Goal: Task Accomplishment & Management: Manage account settings

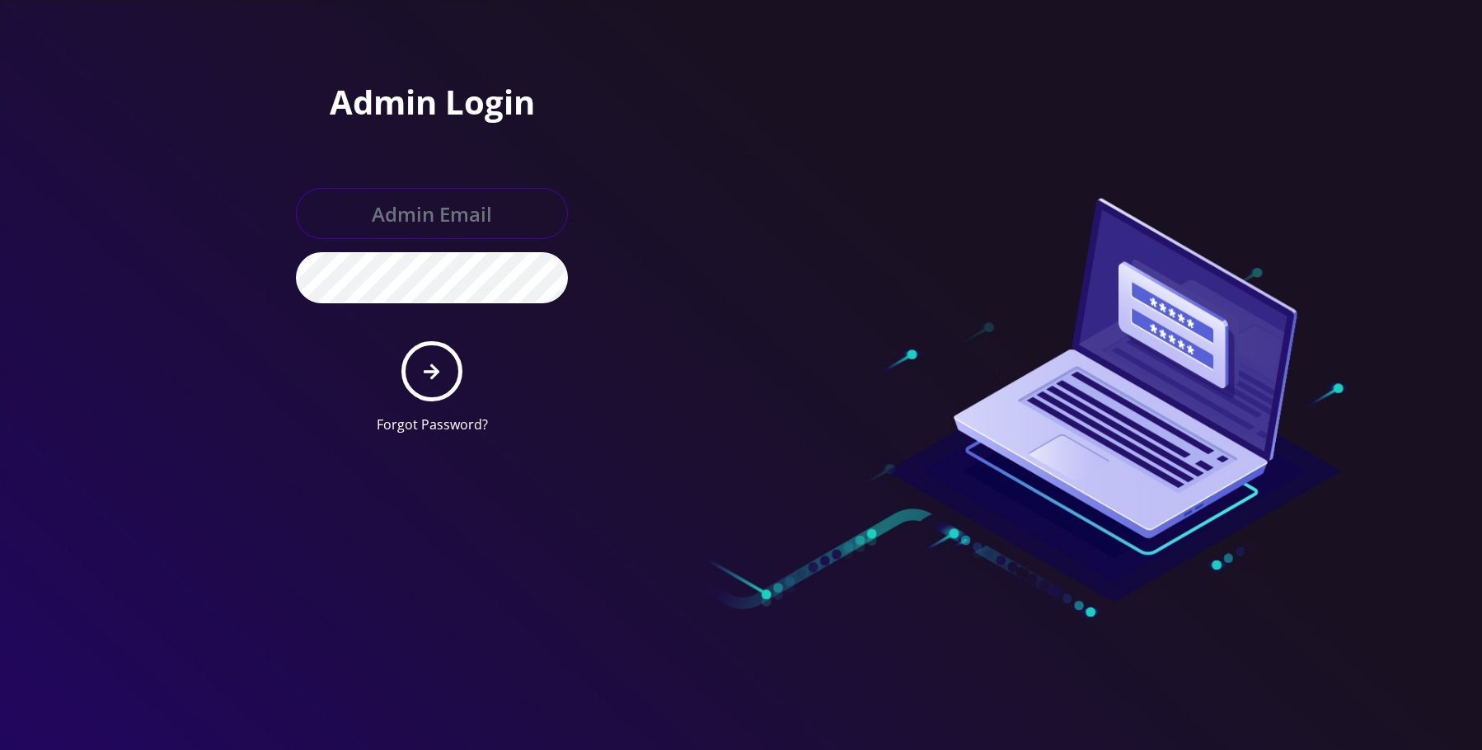
type input "allchoiceconnect@britewireless.com"
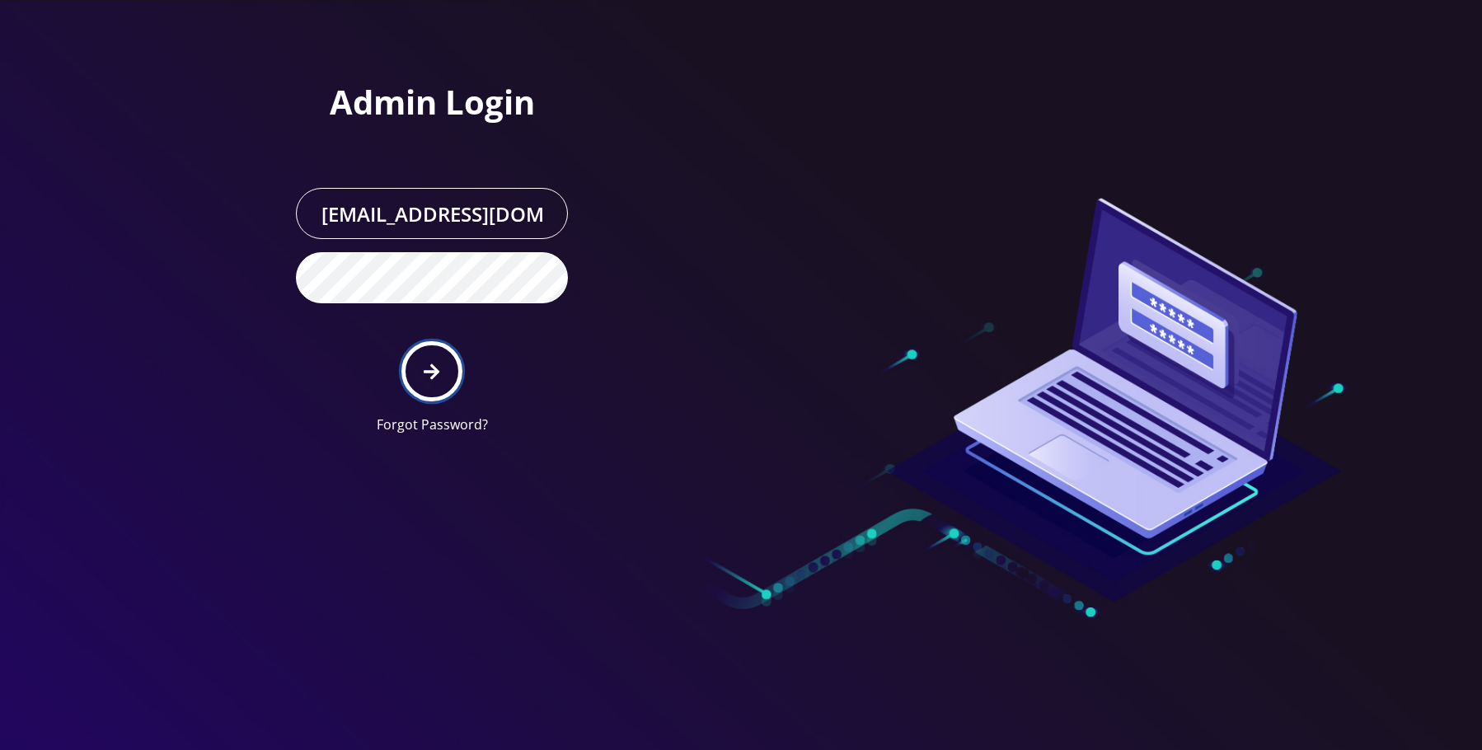
drag, startPoint x: 411, startPoint y: 362, endPoint x: 427, endPoint y: 371, distance: 18.1
click at [415, 362] on button "submit" at bounding box center [431, 371] width 60 height 60
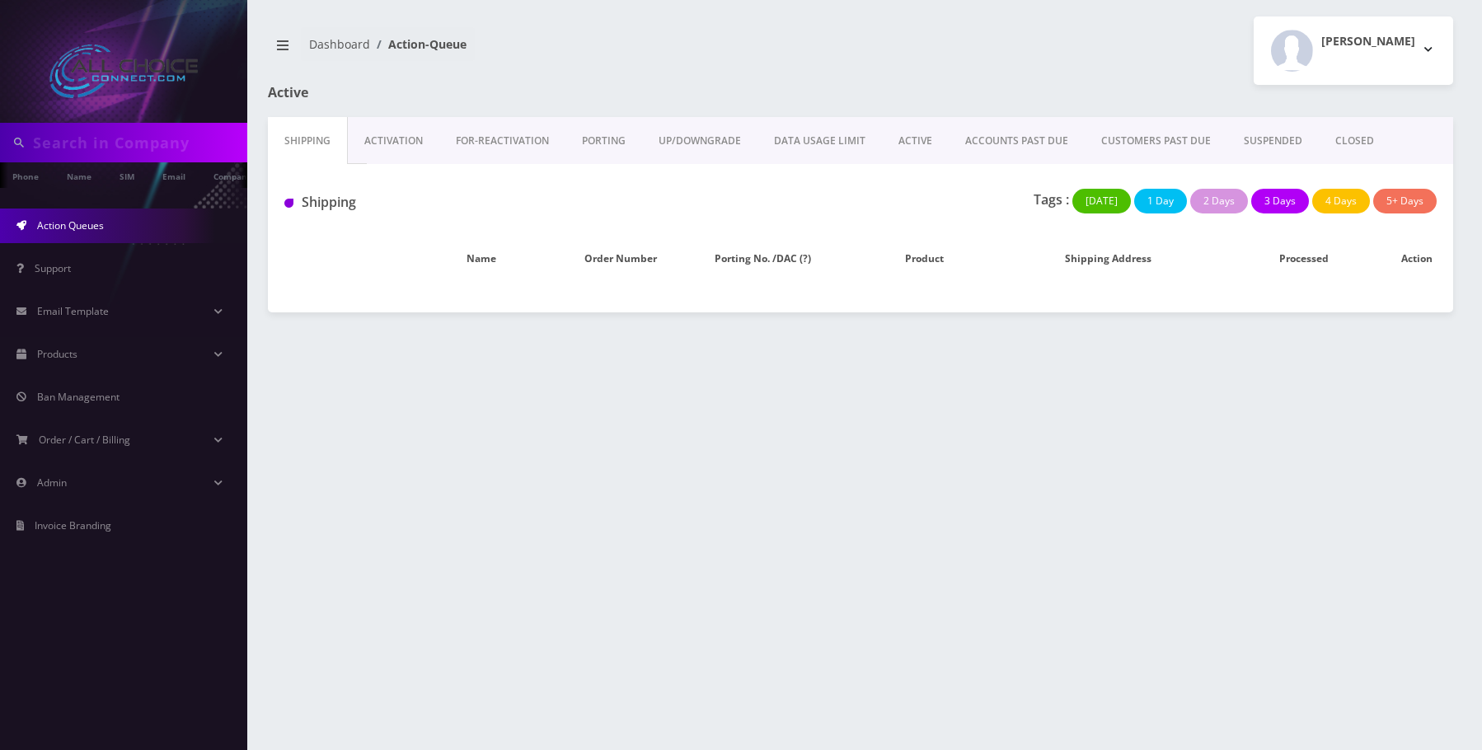
type input "[PERSON_NAME]"
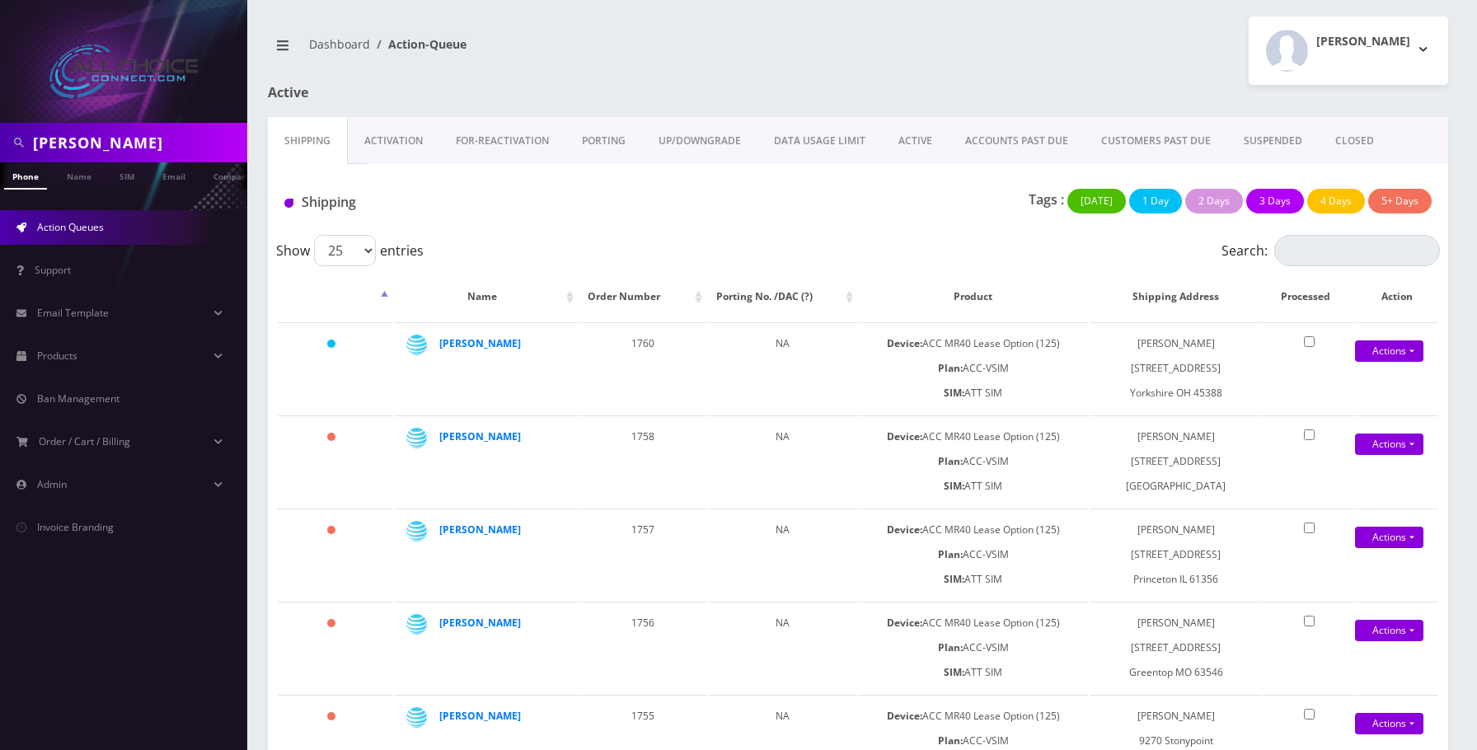
click at [1023, 138] on link "ACCOUNTS PAST DUE" at bounding box center [1017, 141] width 136 height 48
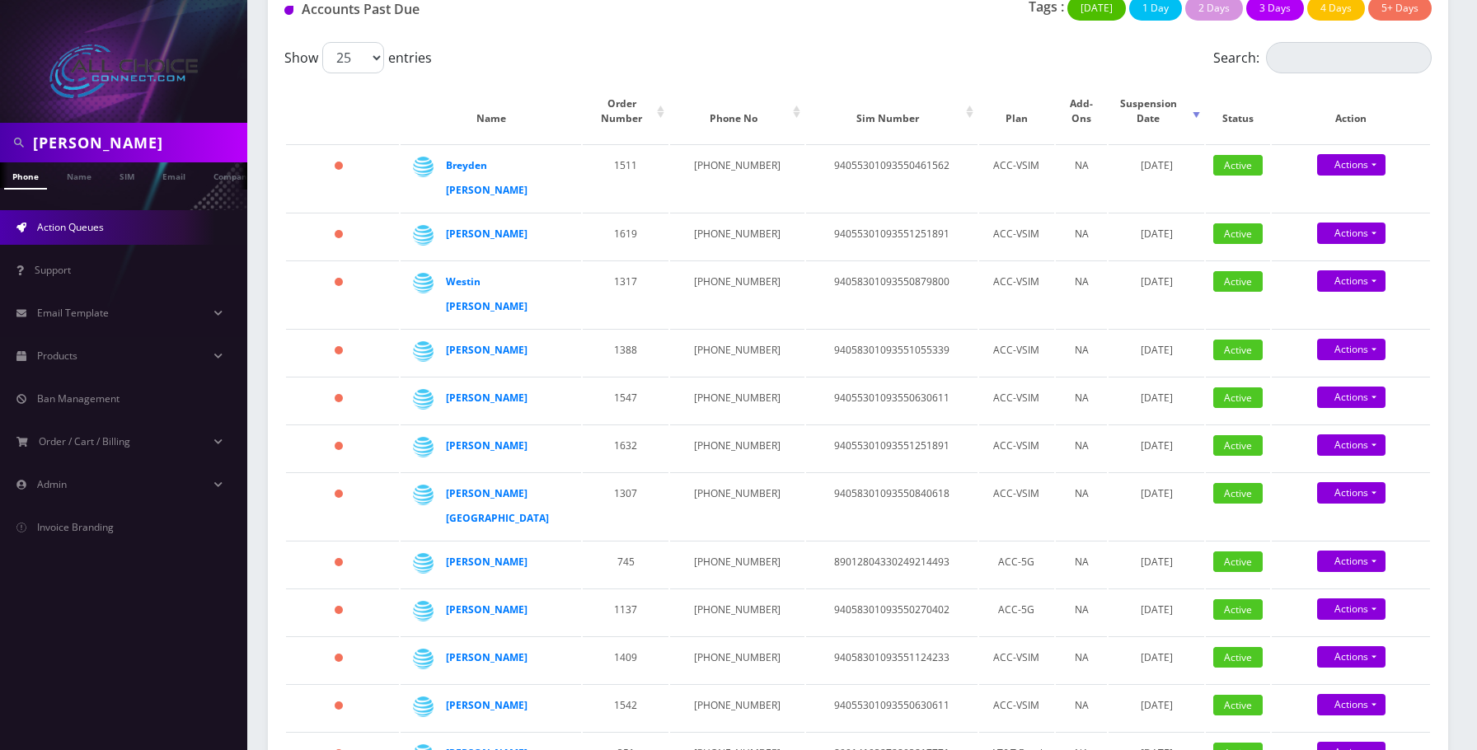
scroll to position [528, 0]
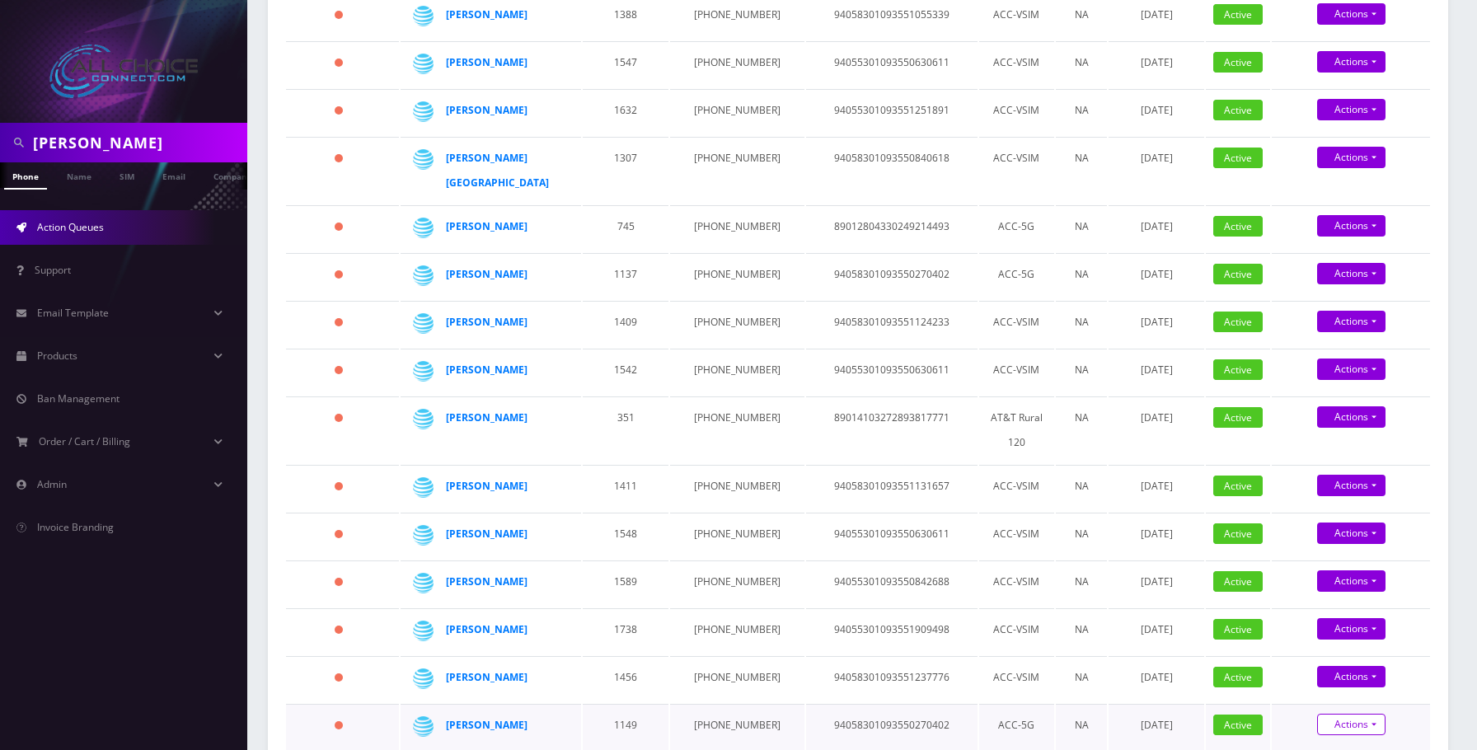
click at [1377, 714] on link "Actions" at bounding box center [1351, 724] width 68 height 21
click at [1332, 658] on link "Suspend" at bounding box center [1365, 670] width 158 height 25
type input "09/17/2025"
drag, startPoint x: 1355, startPoint y: 710, endPoint x: 1358, endPoint y: 655, distance: 54.5
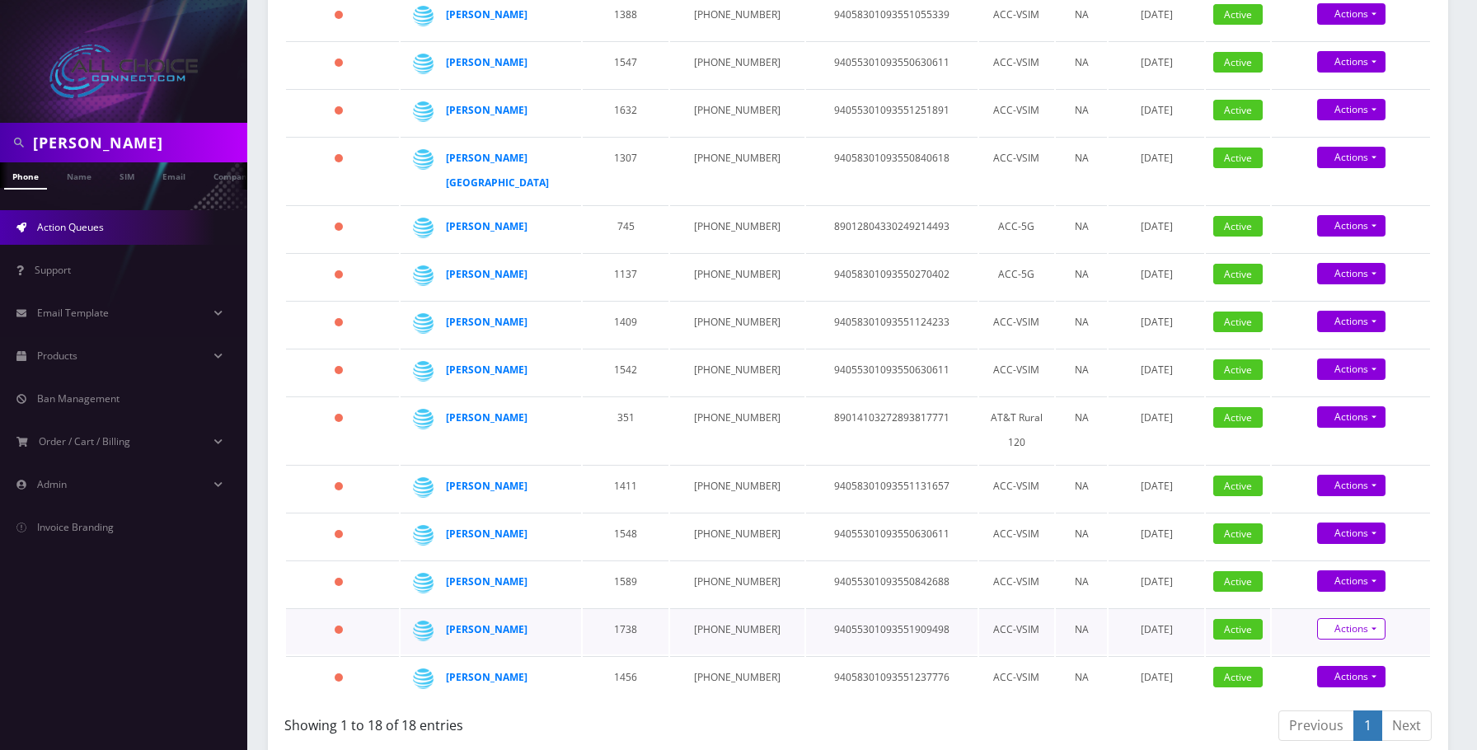
scroll to position [481, 0]
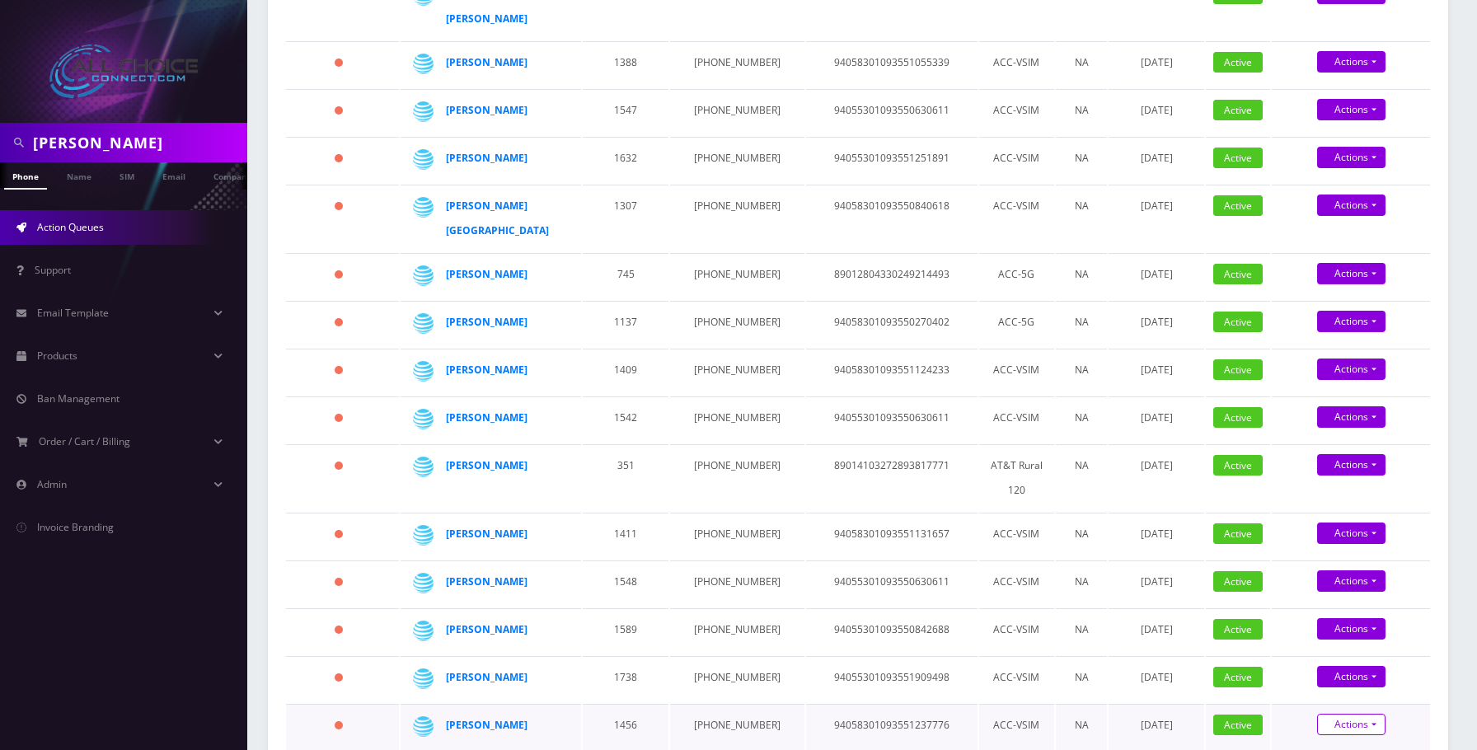
click at [1361, 714] on link "Actions" at bounding box center [1351, 724] width 68 height 21
click at [1341, 658] on link "Suspend" at bounding box center [1365, 670] width 158 height 25
type input "09/17/2025"
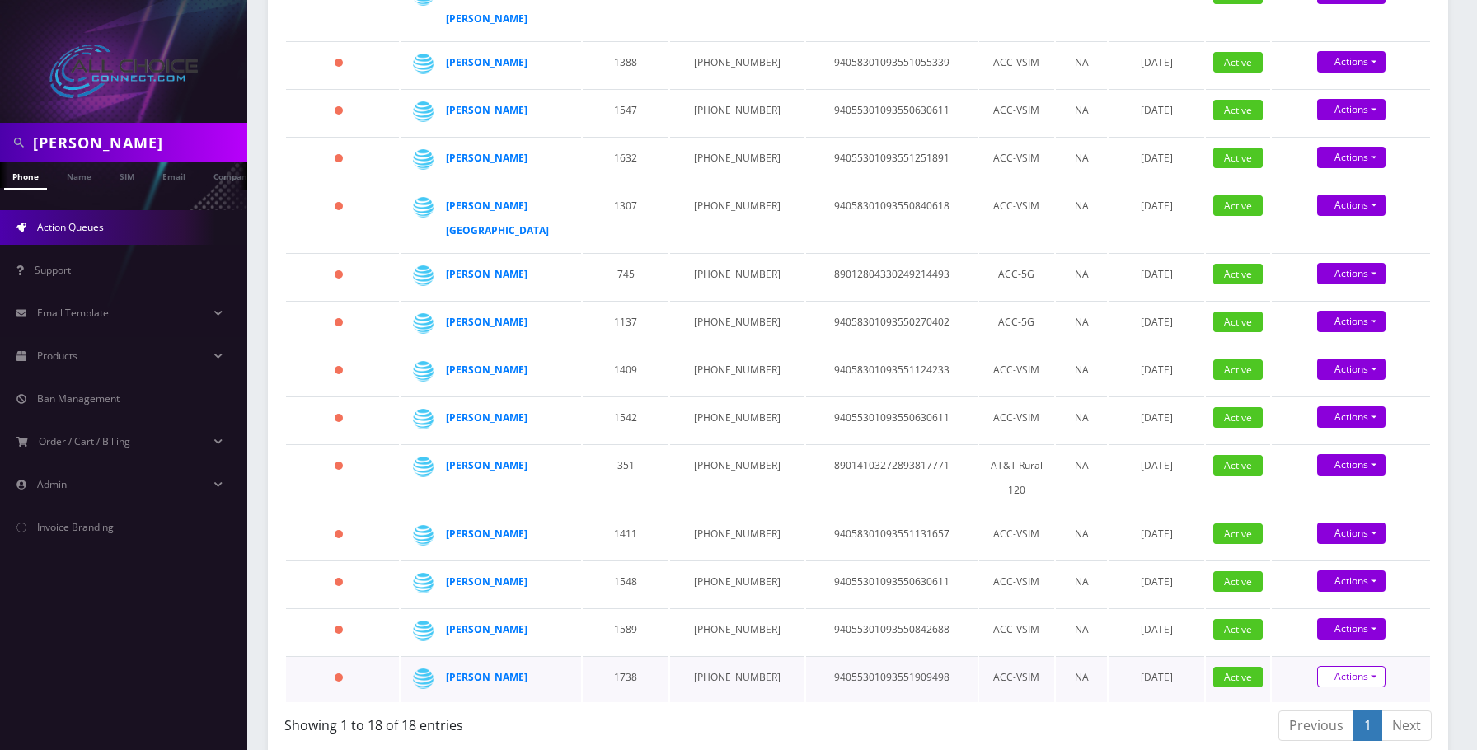
scroll to position [433, 0]
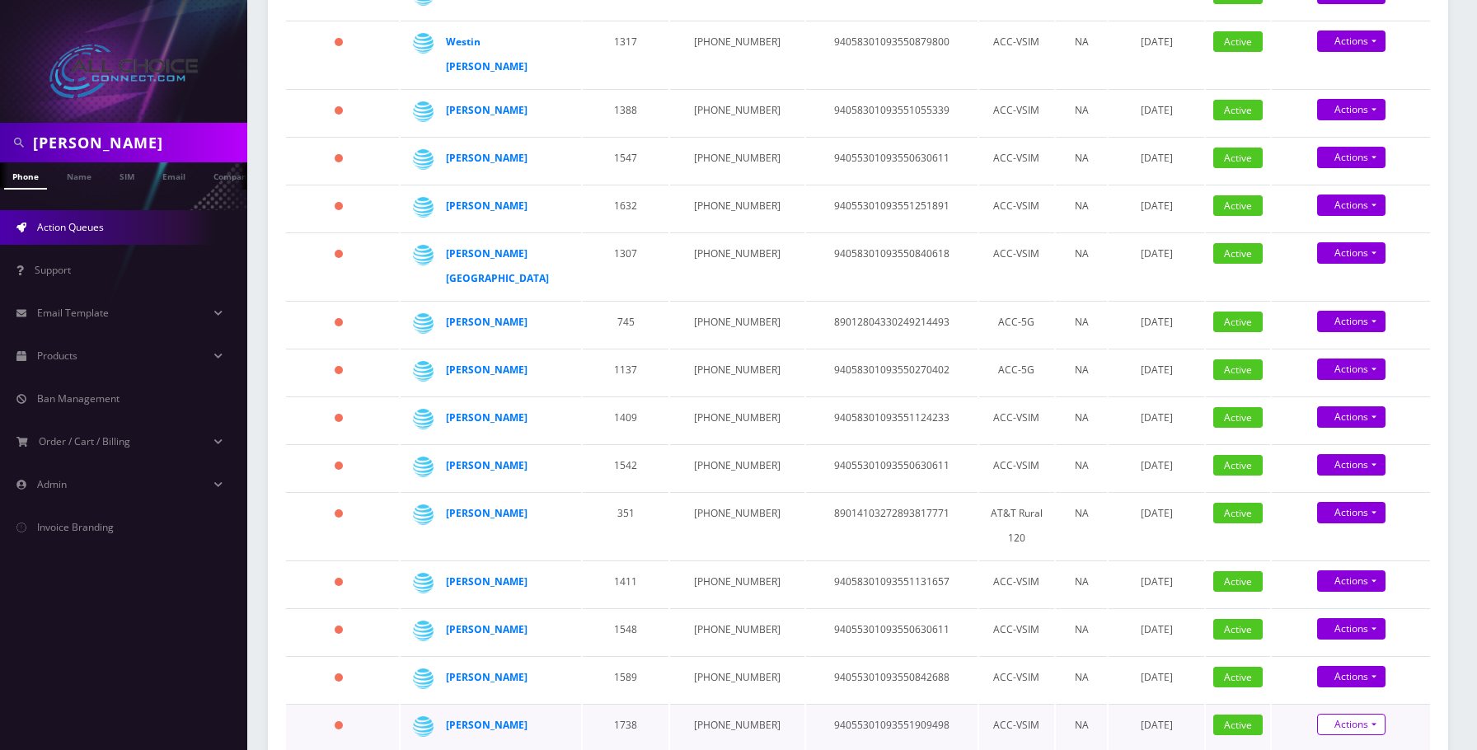
click at [1353, 714] on link "Actions" at bounding box center [1351, 724] width 68 height 21
click at [1338, 658] on link "Suspend" at bounding box center [1365, 670] width 158 height 25
type input "09/17/2025"
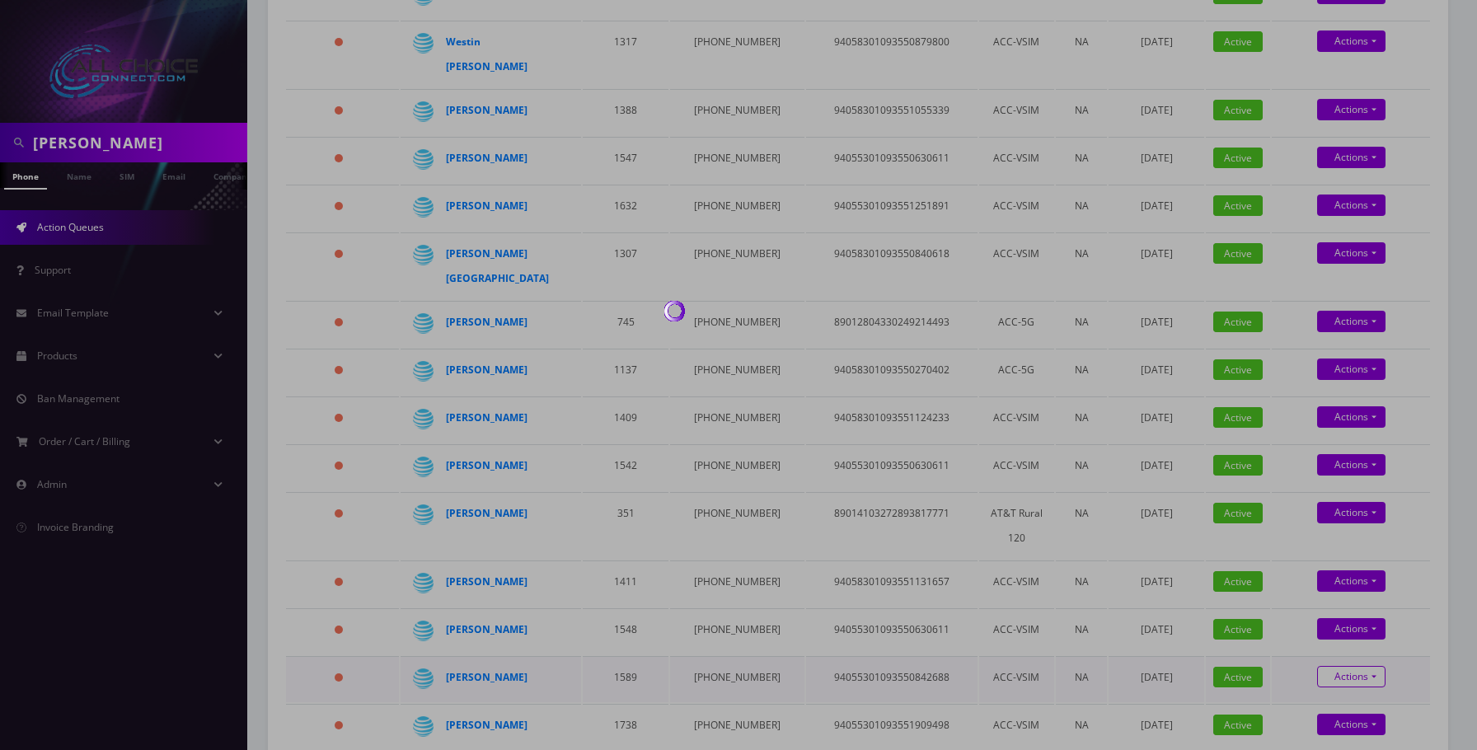
scroll to position [385, 0]
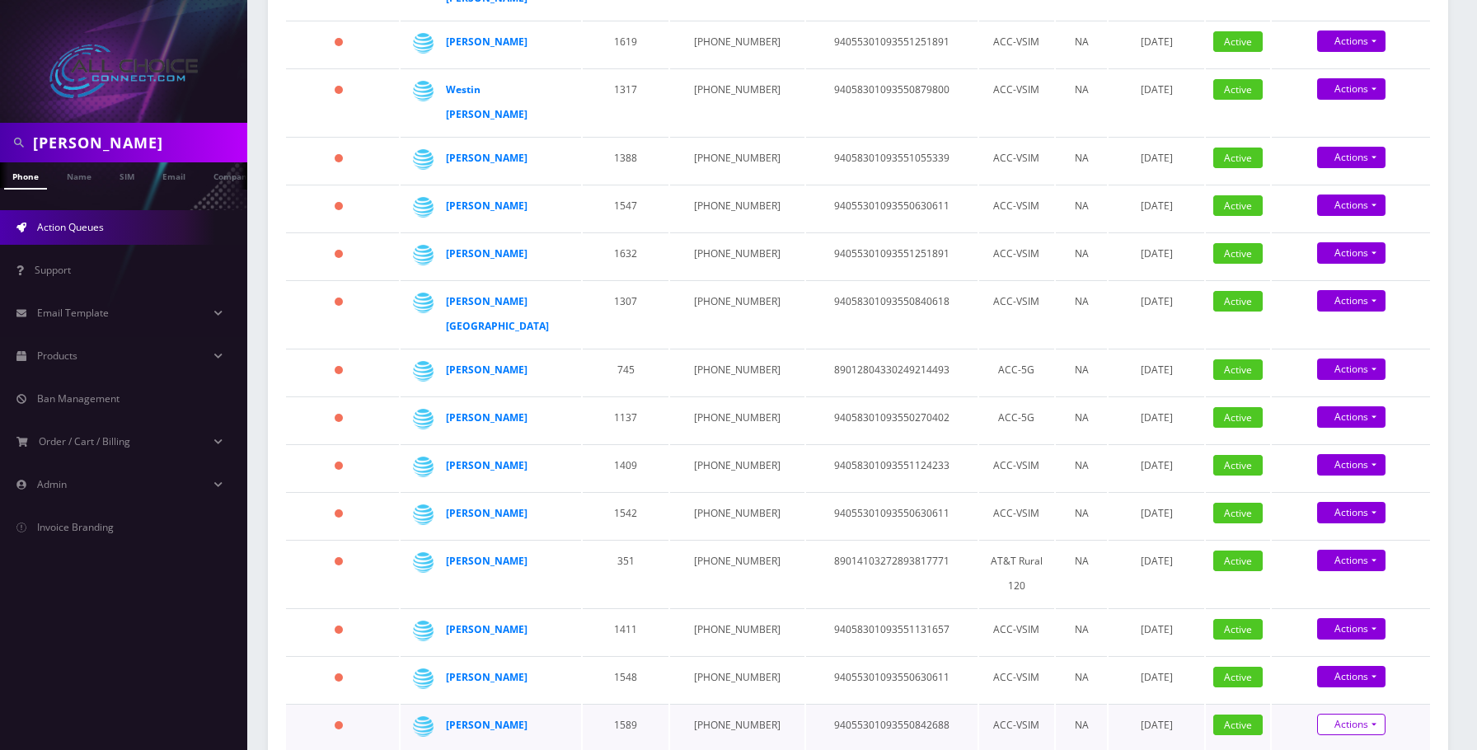
click at [1358, 714] on link "Actions" at bounding box center [1351, 724] width 68 height 21
click at [1335, 658] on link "Suspend" at bounding box center [1365, 670] width 158 height 25
type input "09/17/2025"
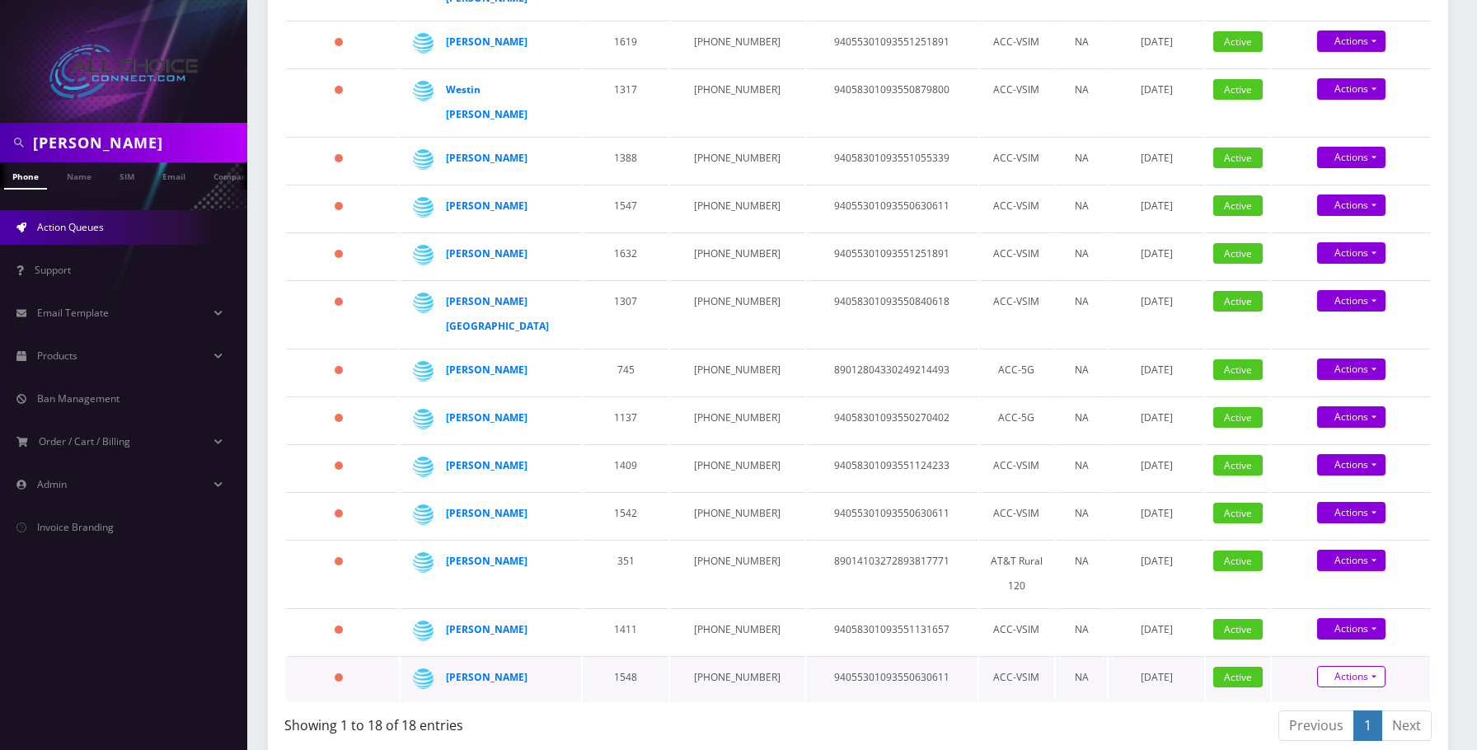
scroll to position [337, 0]
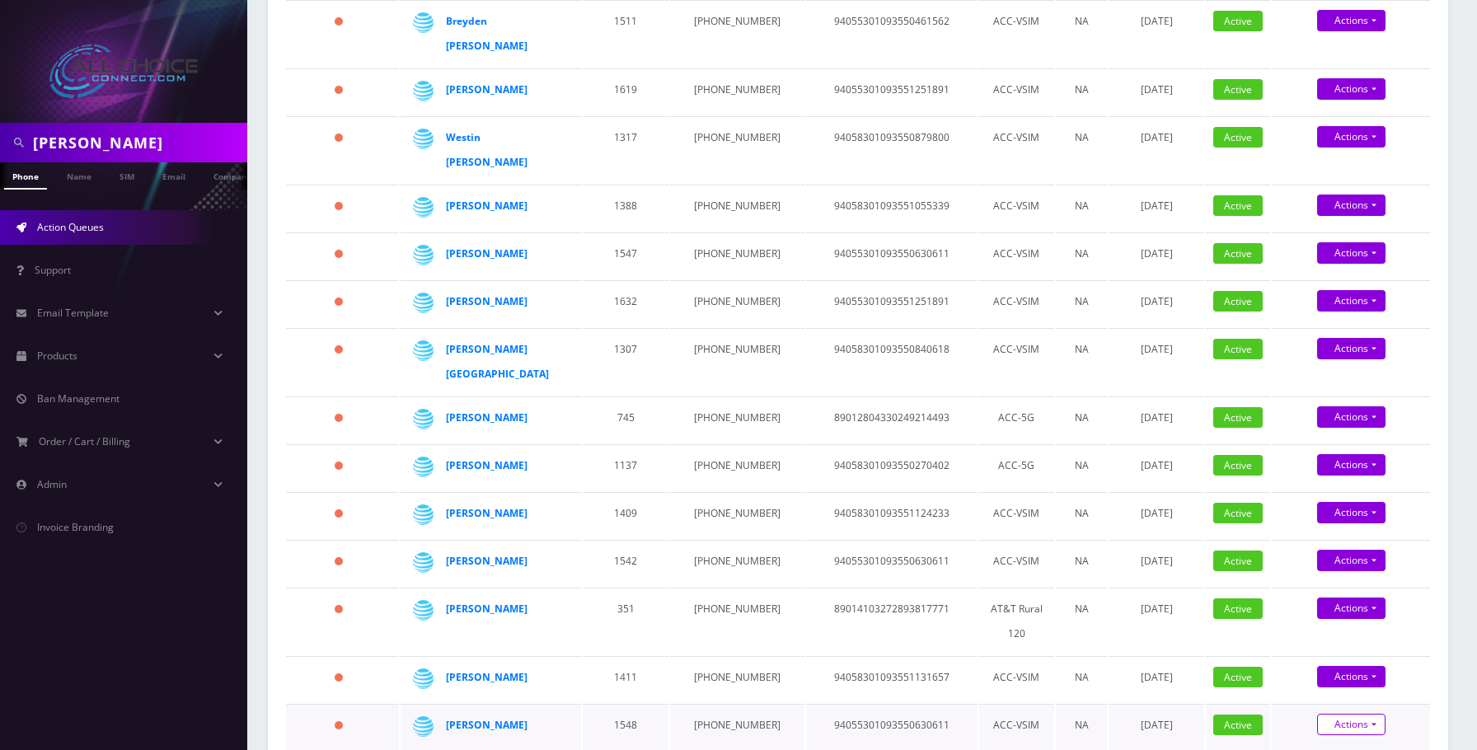
click at [1363, 714] on link "Actions" at bounding box center [1351, 724] width 68 height 21
click at [1328, 658] on link "Suspend" at bounding box center [1365, 670] width 158 height 25
type input "09/17/2025"
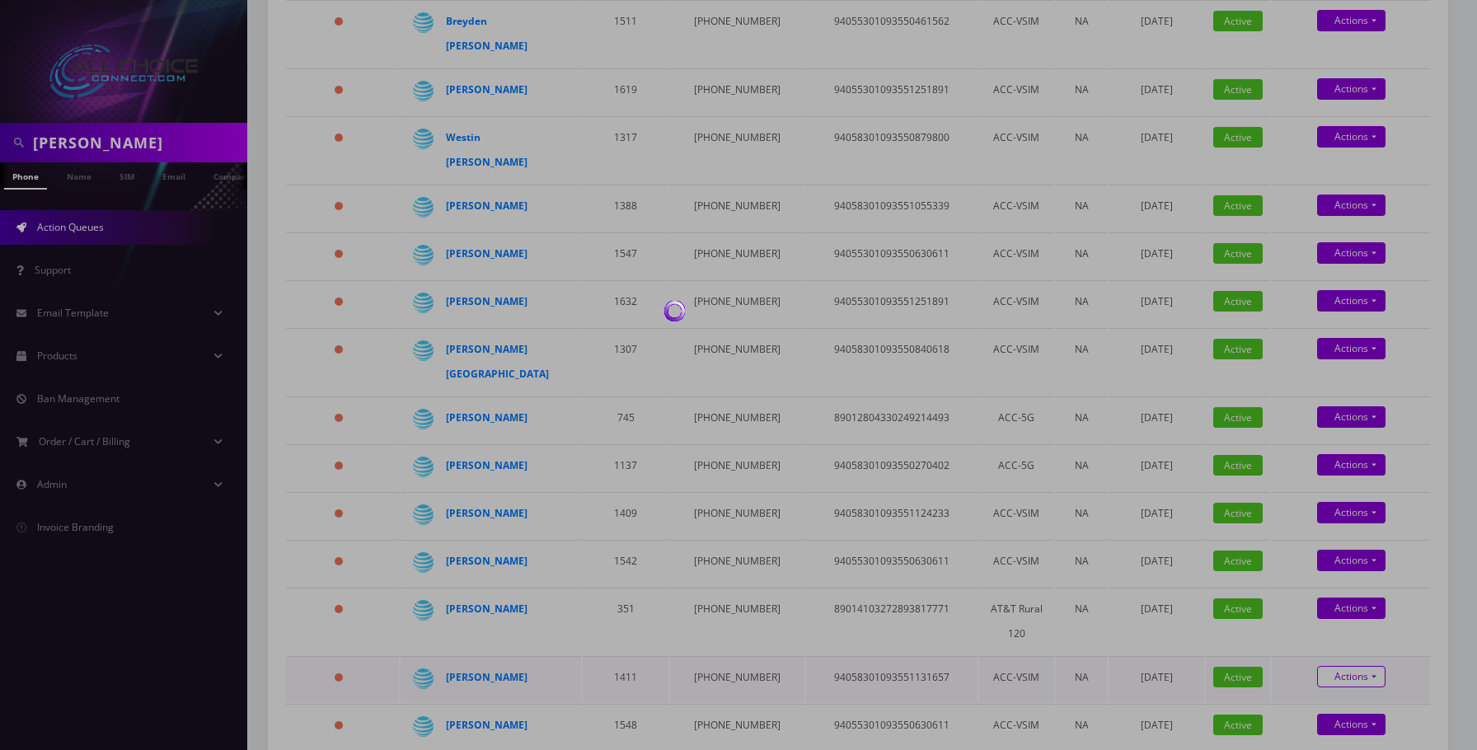
scroll to position [289, 0]
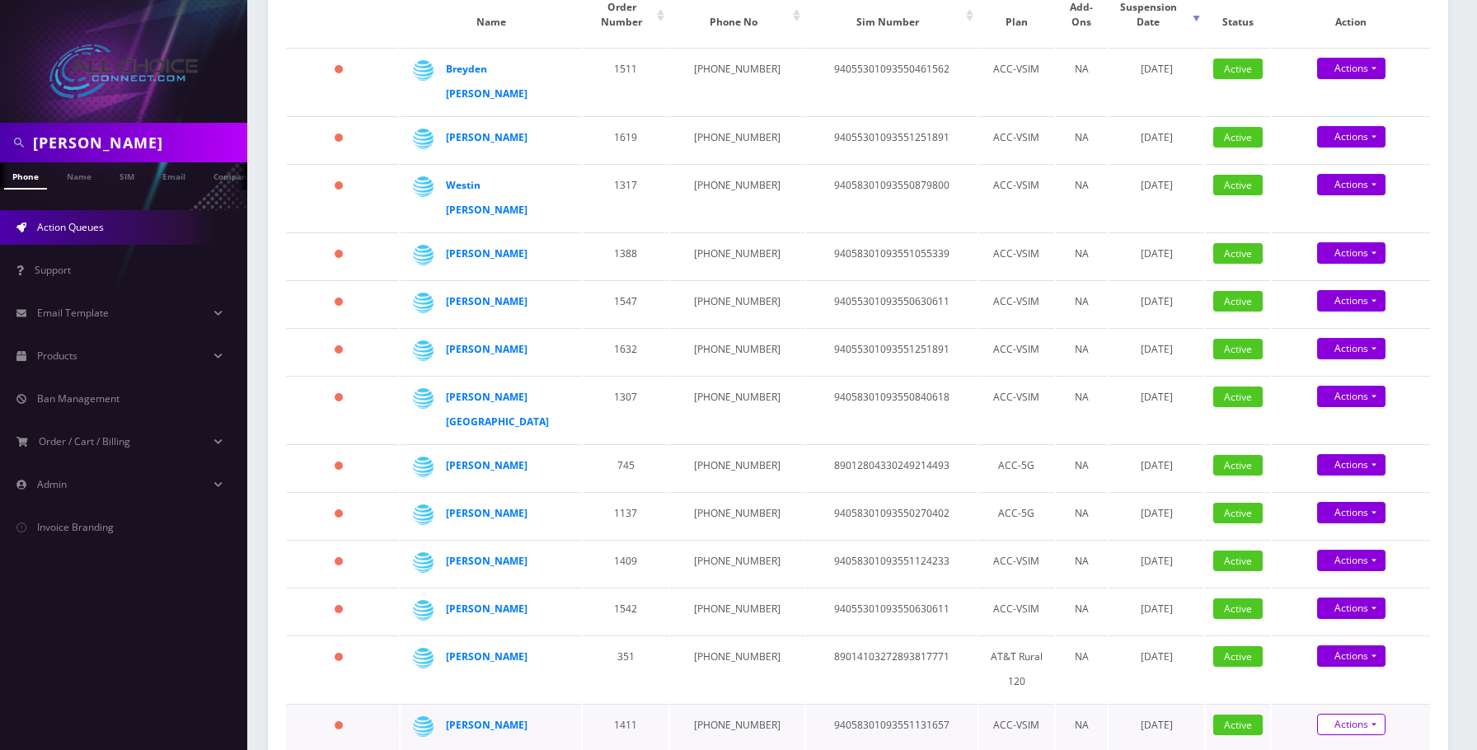
click at [1362, 714] on link "Actions" at bounding box center [1351, 724] width 68 height 21
click at [1332, 658] on link "Suspend" at bounding box center [1365, 670] width 158 height 25
type input "09/17/2025"
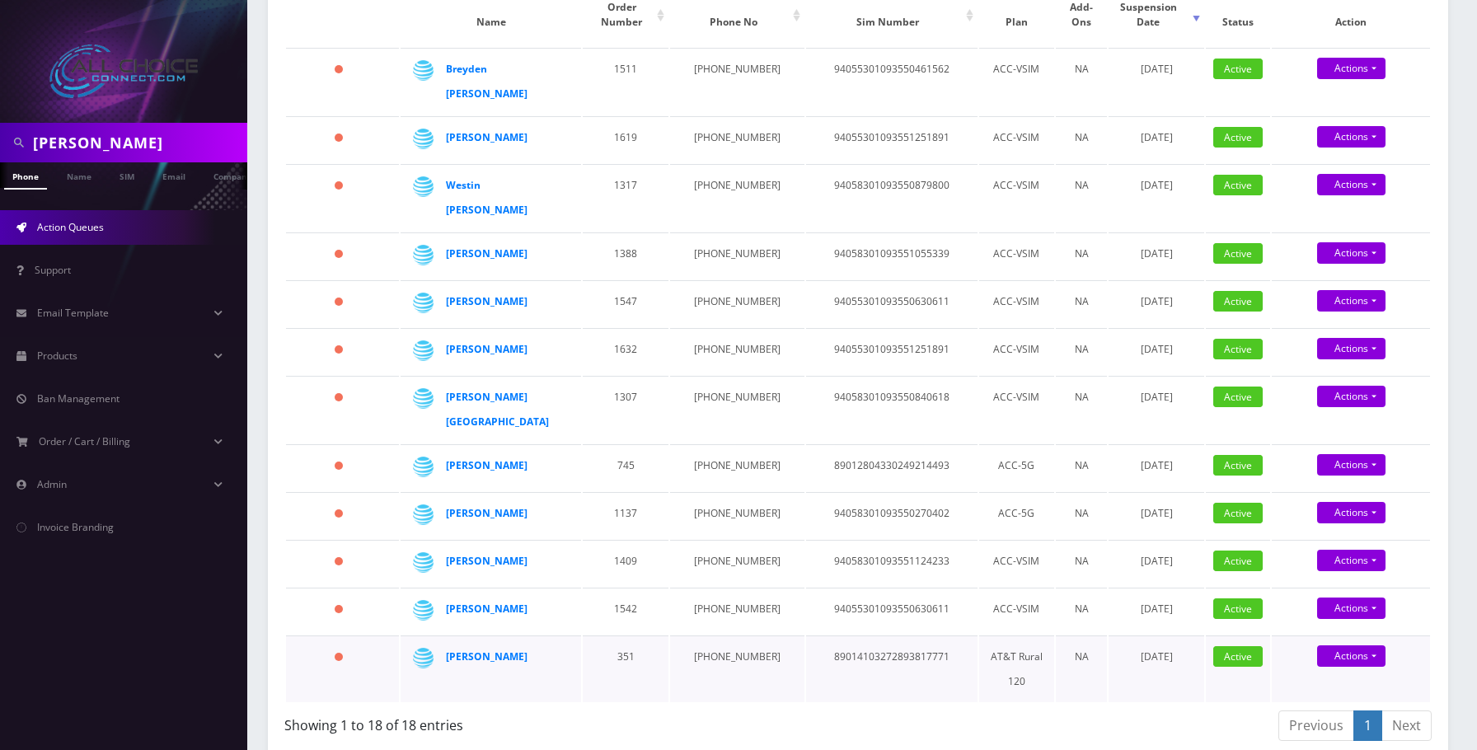
scroll to position [242, 0]
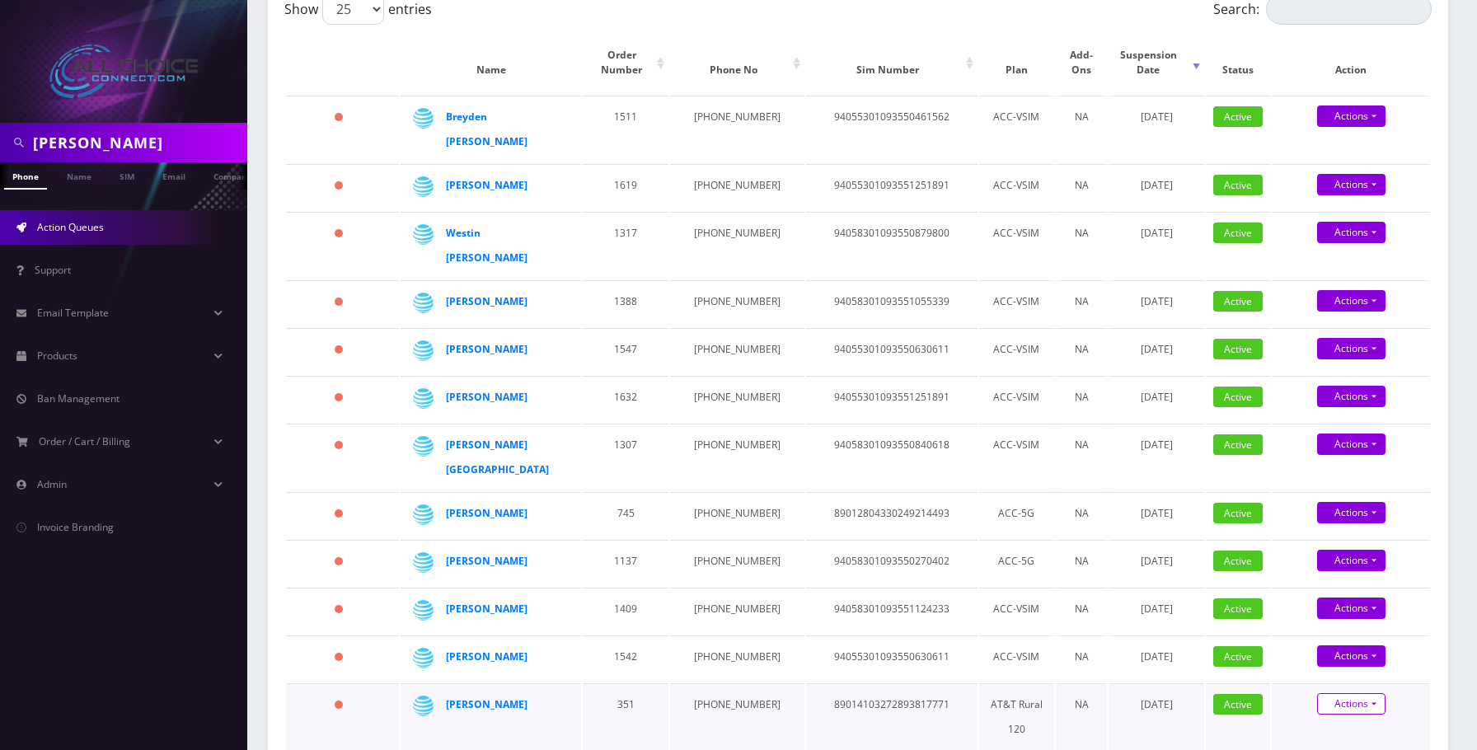
click at [1349, 693] on link "Actions" at bounding box center [1351, 703] width 68 height 21
click at [1323, 723] on link "Suspend" at bounding box center [1365, 735] width 158 height 25
type input "09/17/2025"
click at [1349, 744] on link "Confirm" at bounding box center [1350, 754] width 107 height 20
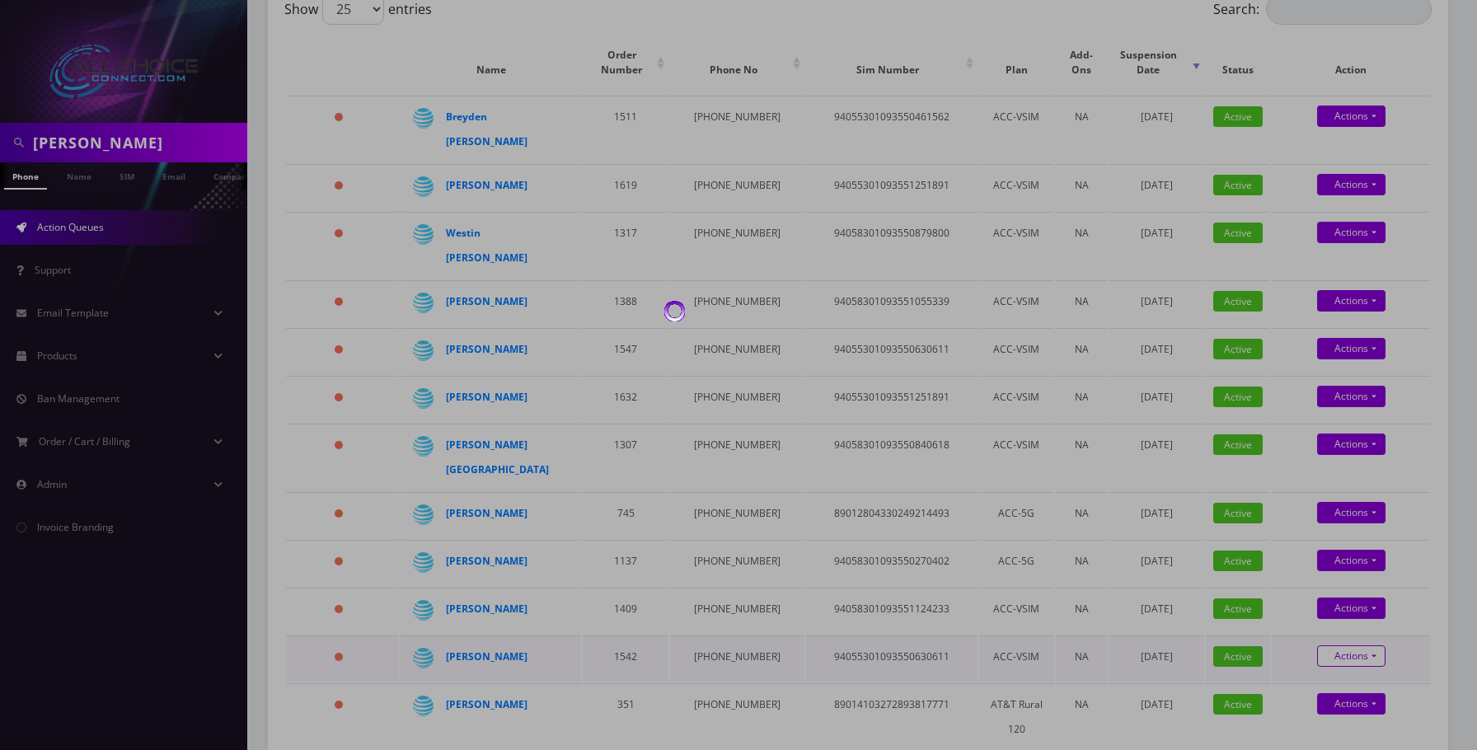
scroll to position [173, 0]
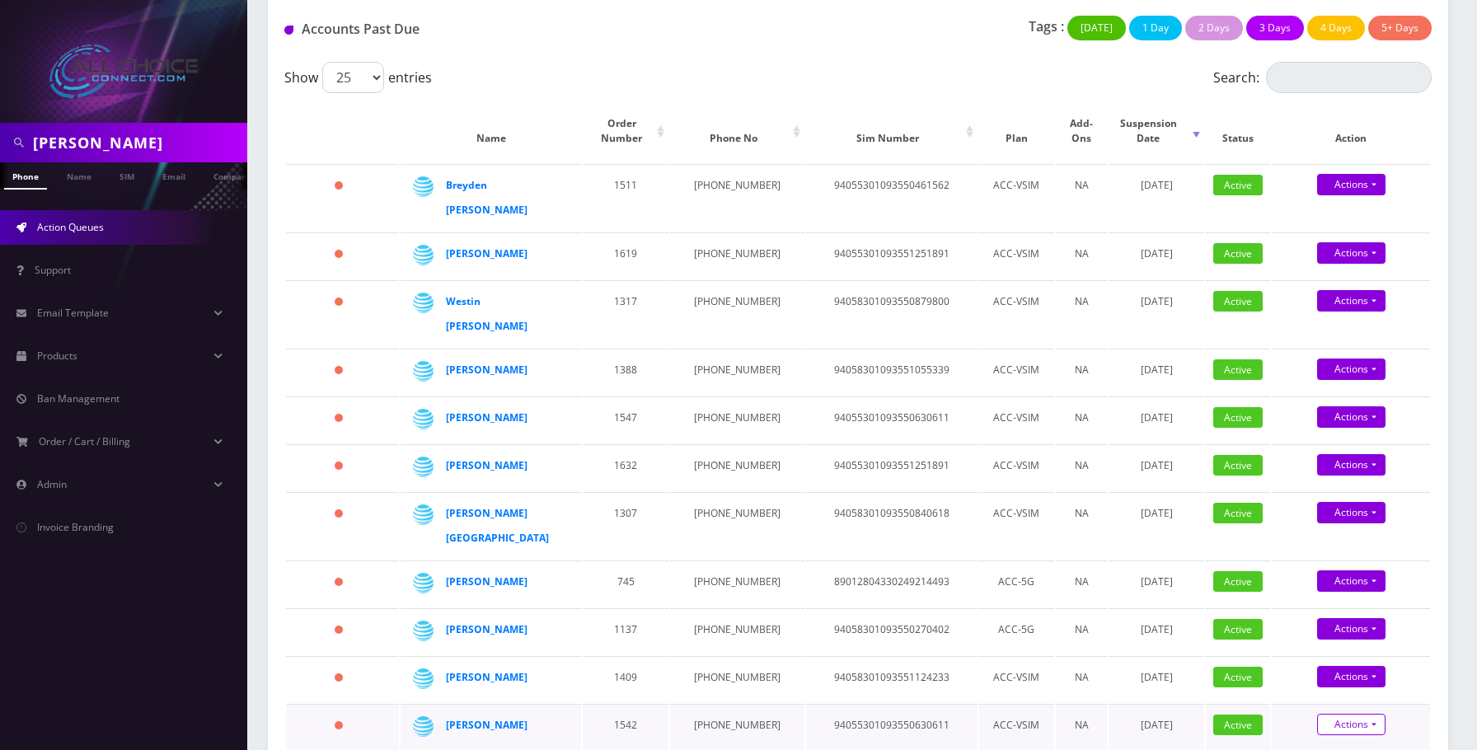
click at [1350, 714] on link "Actions" at bounding box center [1351, 724] width 68 height 21
click at [1334, 658] on link "Suspend" at bounding box center [1365, 670] width 158 height 25
type input "09/17/2025"
drag, startPoint x: 1355, startPoint y: 706, endPoint x: 1356, endPoint y: 692, distance: 14.0
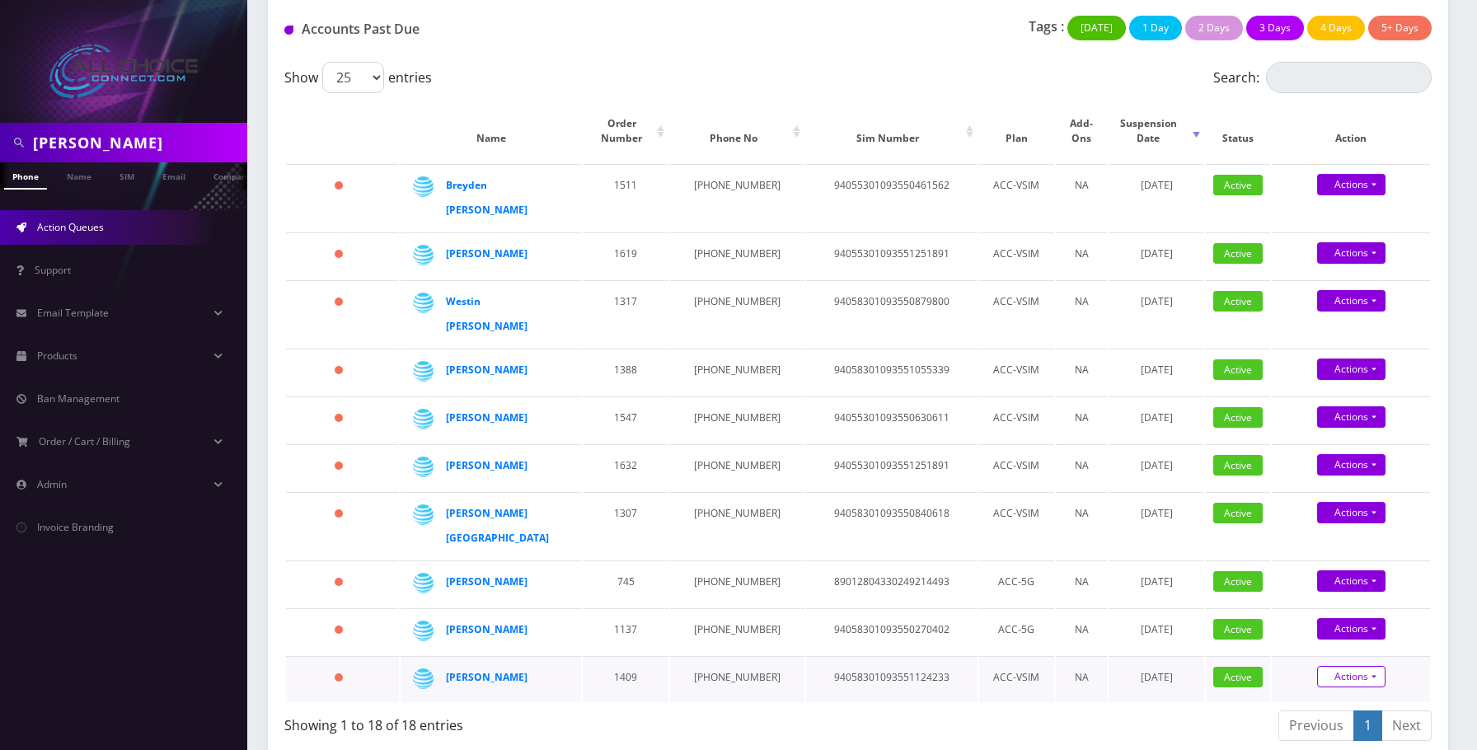
scroll to position [125, 0]
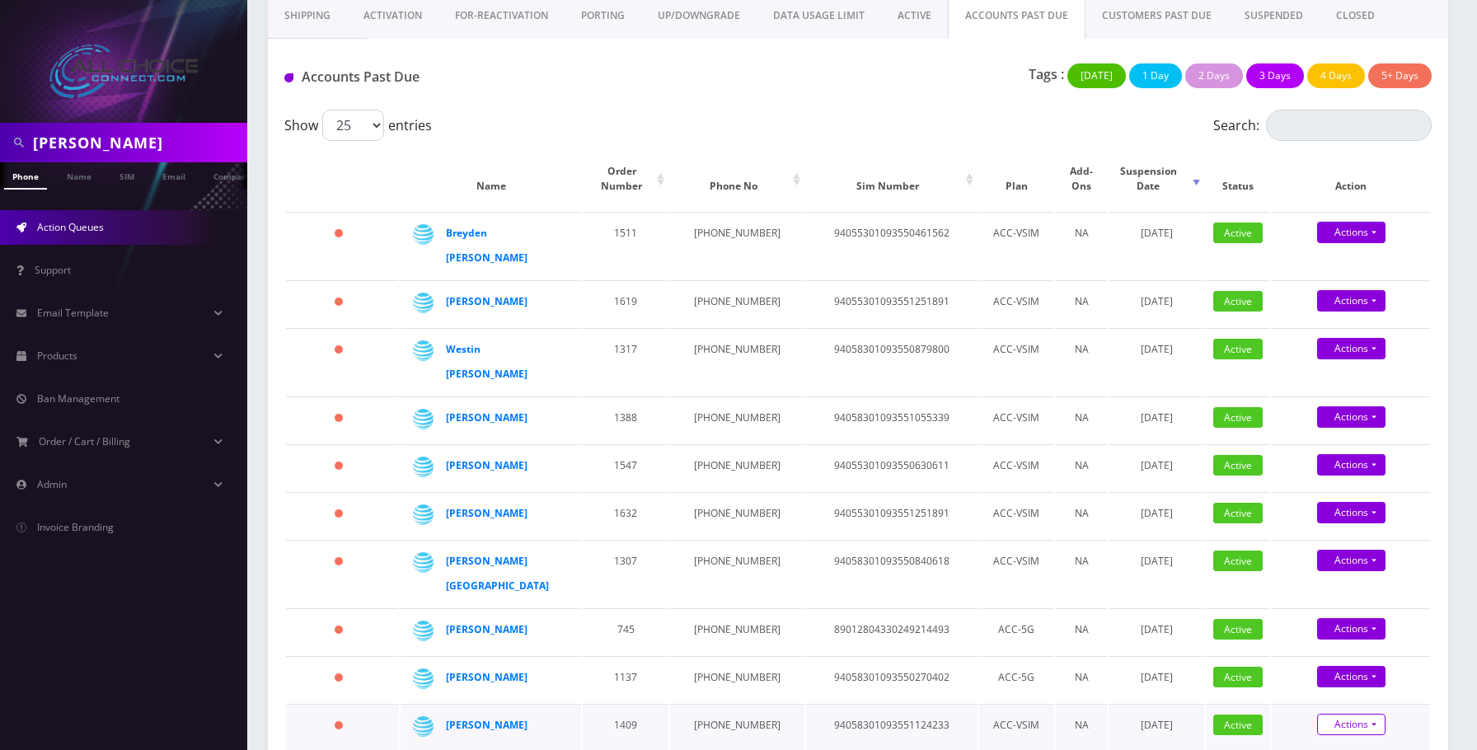
click at [1353, 714] on link "Actions" at bounding box center [1351, 724] width 68 height 21
click at [1330, 658] on link "Suspend" at bounding box center [1365, 670] width 158 height 25
type input "09/17/2025"
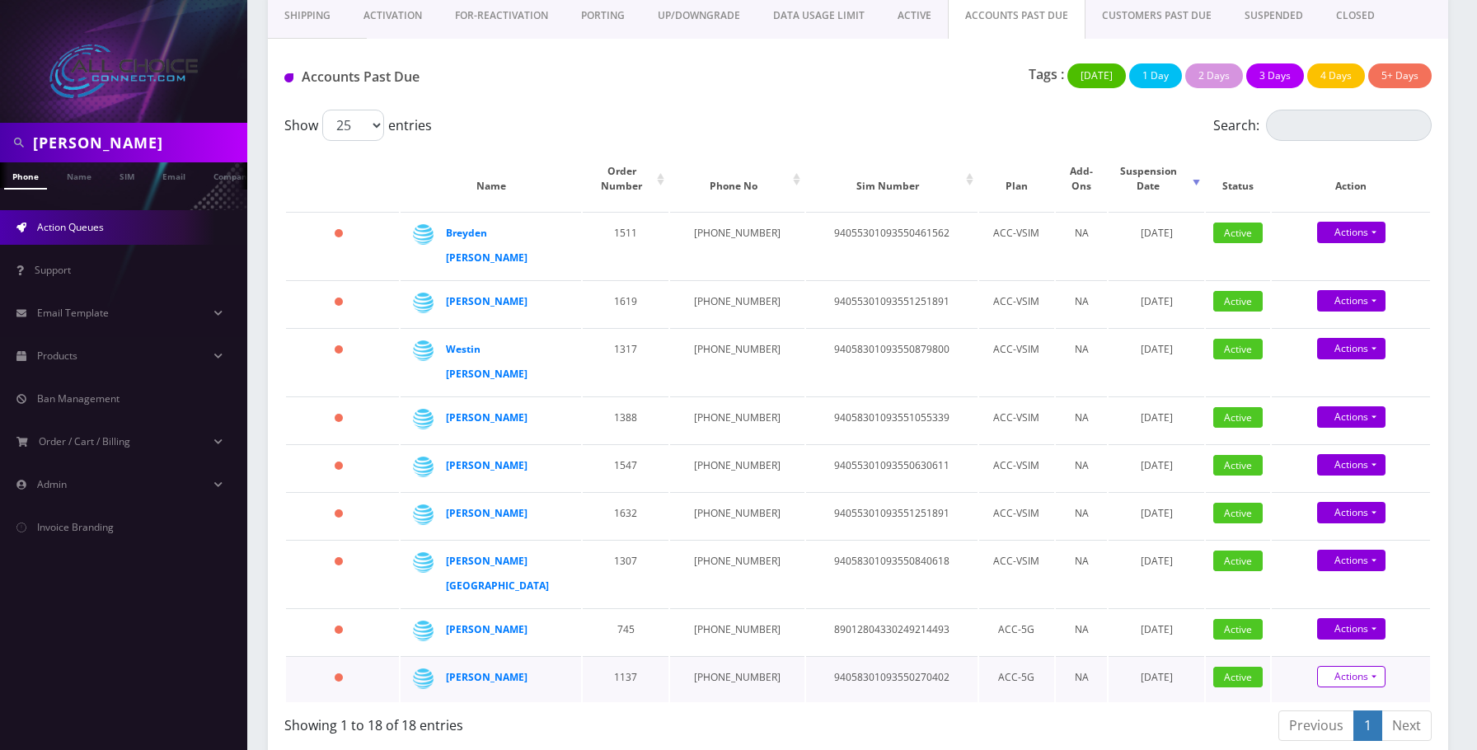
scroll to position [77, 0]
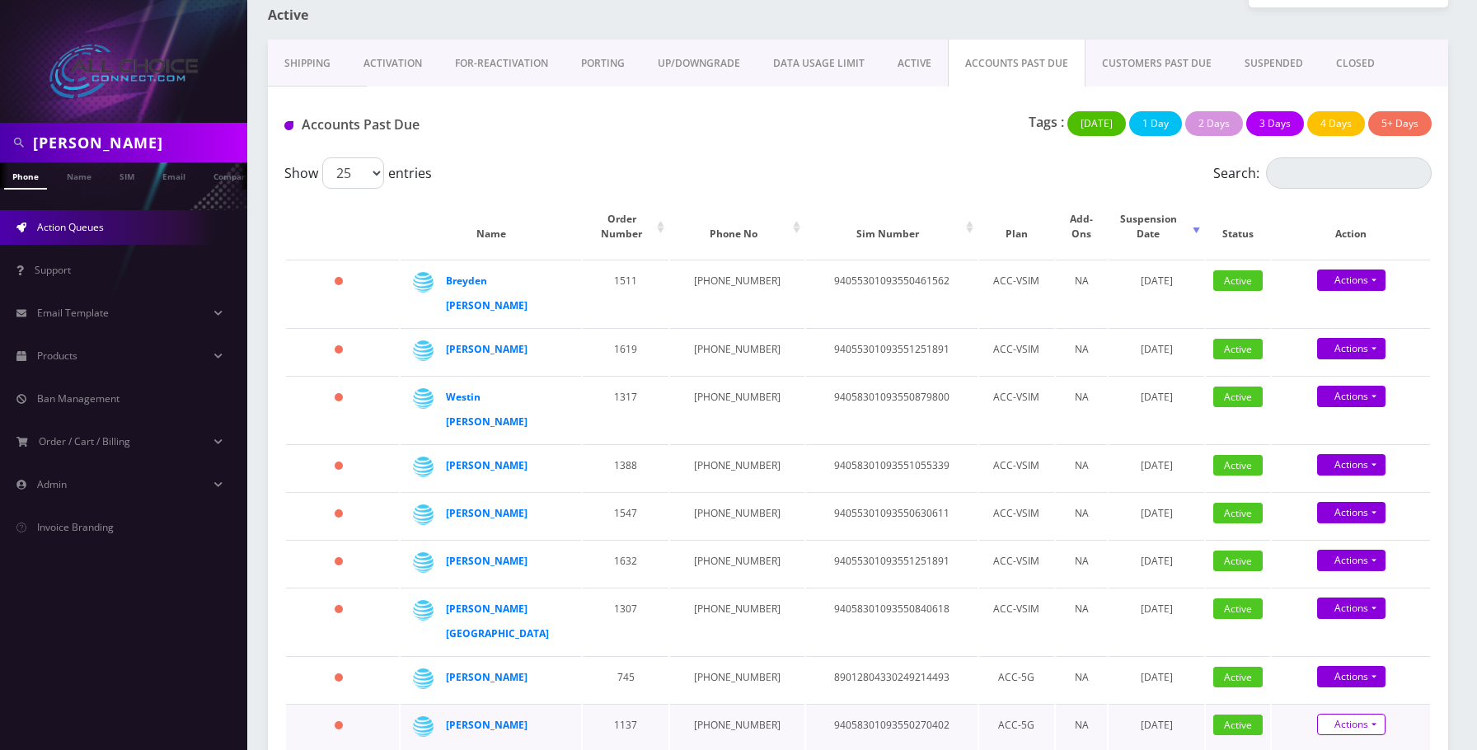
click at [1351, 714] on link "Actions" at bounding box center [1351, 724] width 68 height 21
click at [1329, 658] on link "Suspend" at bounding box center [1365, 670] width 158 height 25
type input "09/17/2025"
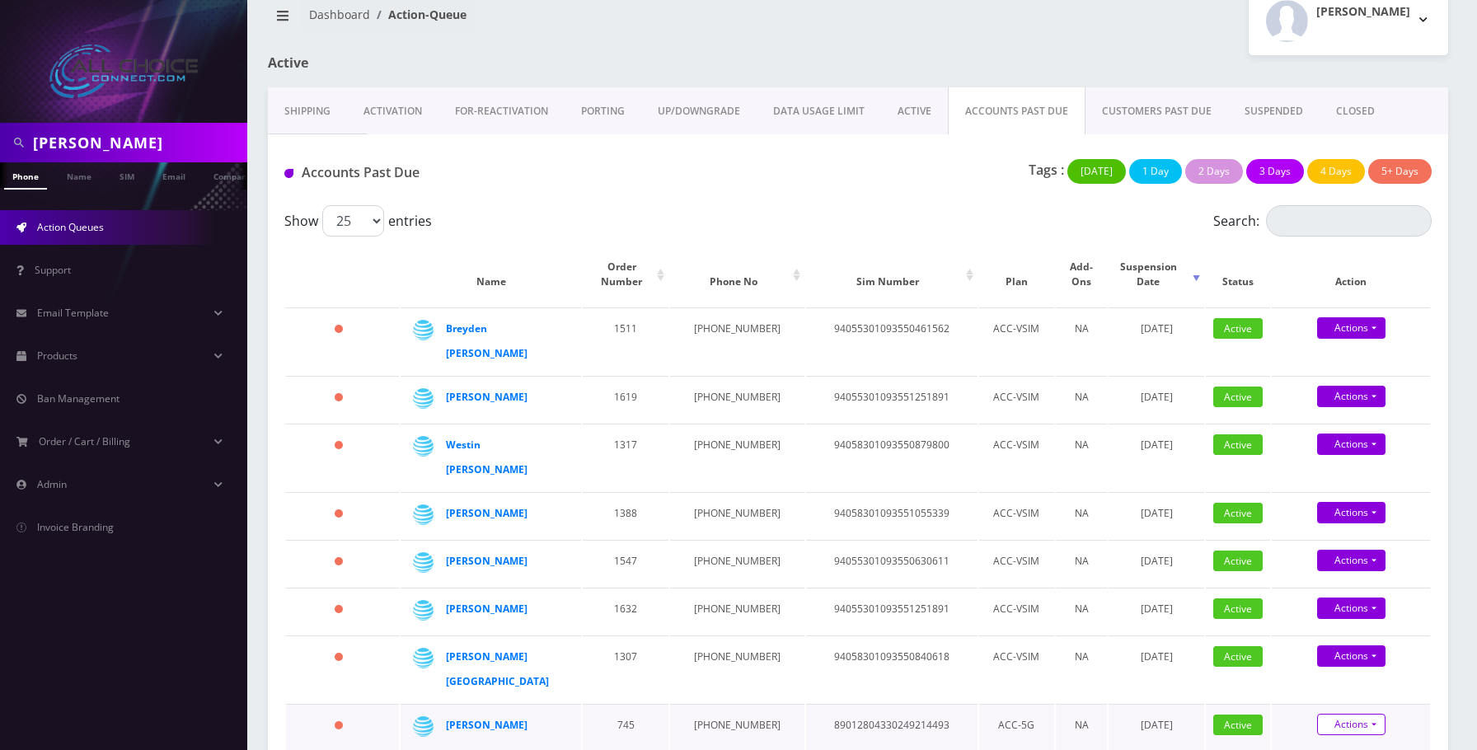
click at [1358, 714] on link "Actions" at bounding box center [1351, 724] width 68 height 21
click at [1330, 658] on link "Suspend" at bounding box center [1365, 670] width 158 height 25
type input "09/17/2025"
click at [1372, 713] on div "09/17/2025 Confirm" at bounding box center [1351, 750] width 158 height 74
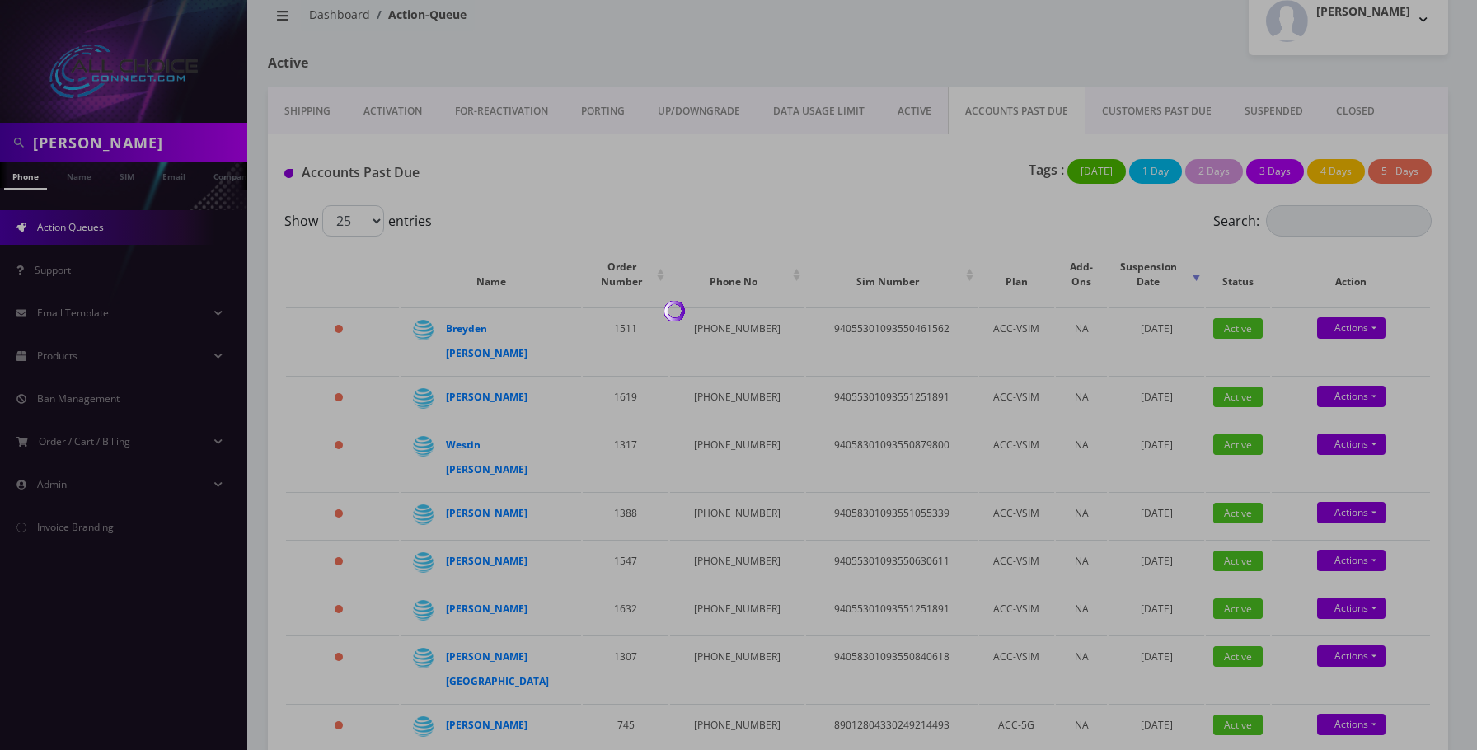
scroll to position [0, 0]
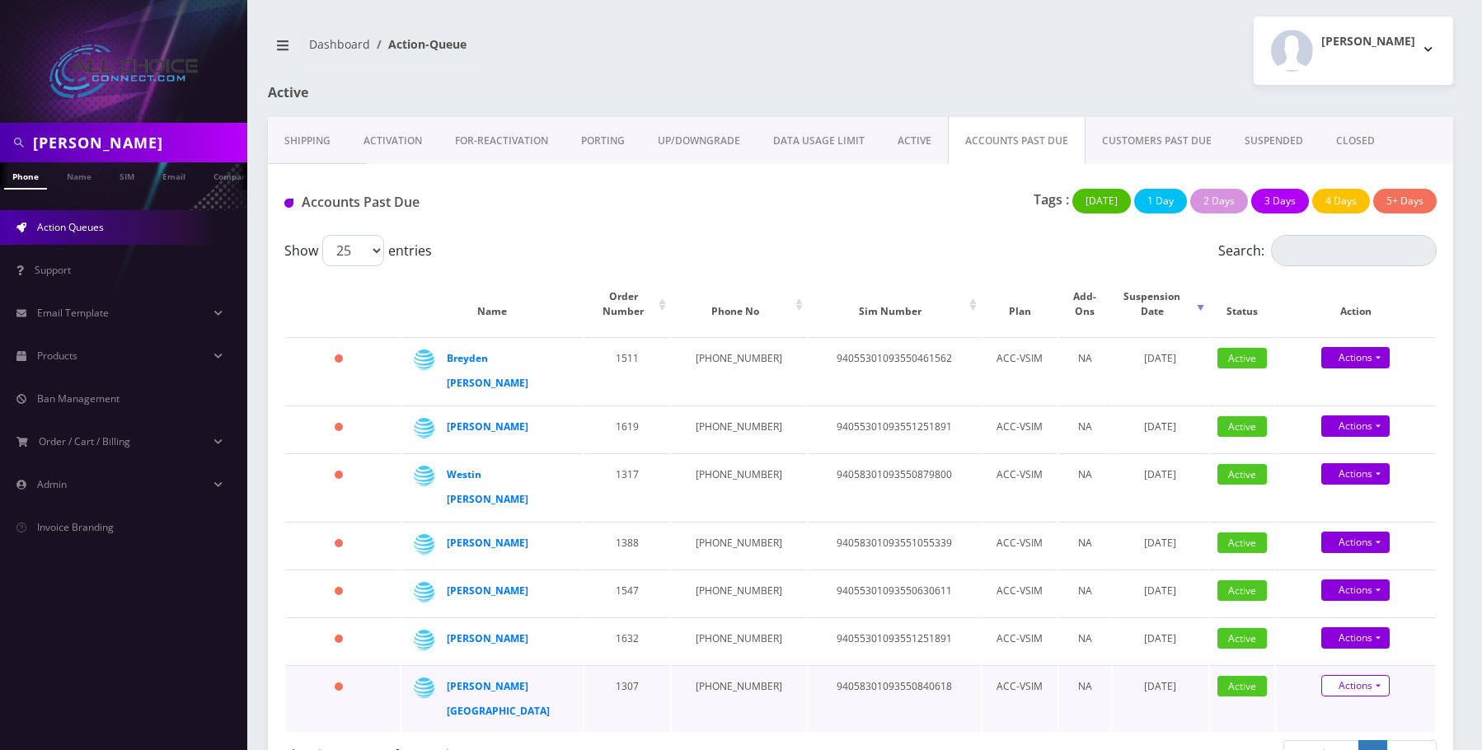
click at [1366, 675] on link "Actions" at bounding box center [1355, 685] width 68 height 21
click at [1334, 619] on link "Suspend" at bounding box center [1369, 631] width 159 height 25
type input "09/17/2025"
click at [1372, 725] on link "Confirm" at bounding box center [1350, 735] width 107 height 20
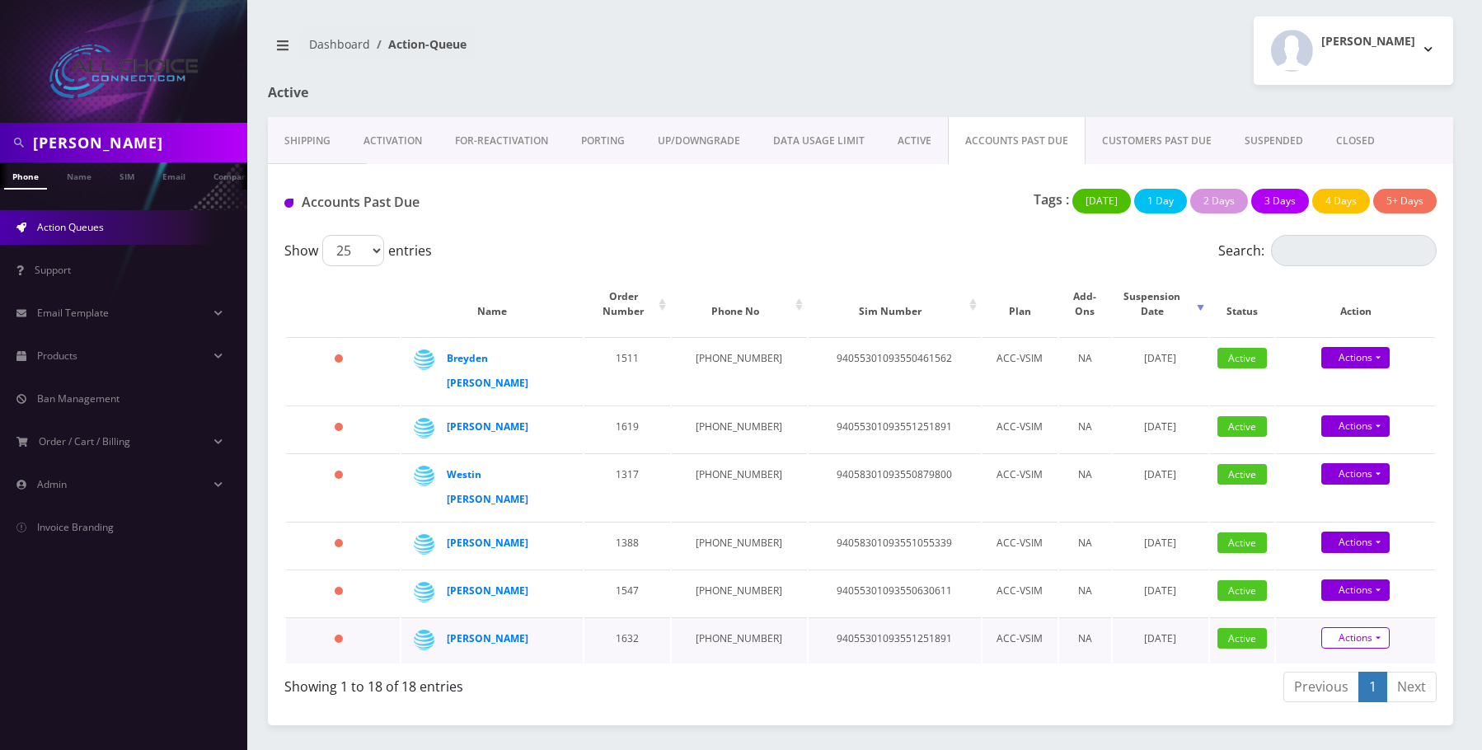
click at [1361, 627] on link "Actions" at bounding box center [1355, 637] width 68 height 21
click at [1347, 571] on link "Suspend" at bounding box center [1369, 583] width 159 height 25
type input "09/17/2025"
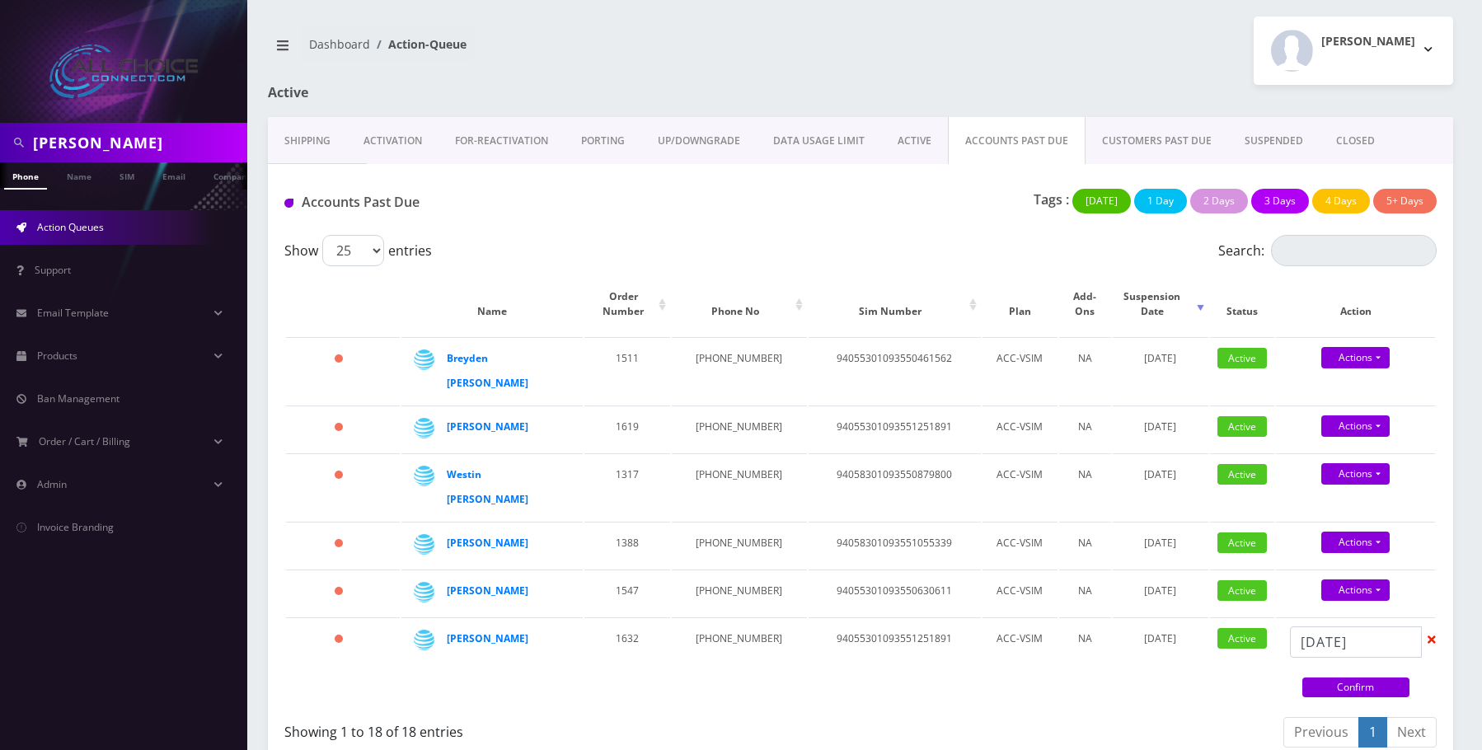
drag, startPoint x: 1375, startPoint y: 644, endPoint x: 1378, endPoint y: 624, distance: 20.1
click at [1375, 678] on link "Confirm" at bounding box center [1355, 688] width 107 height 20
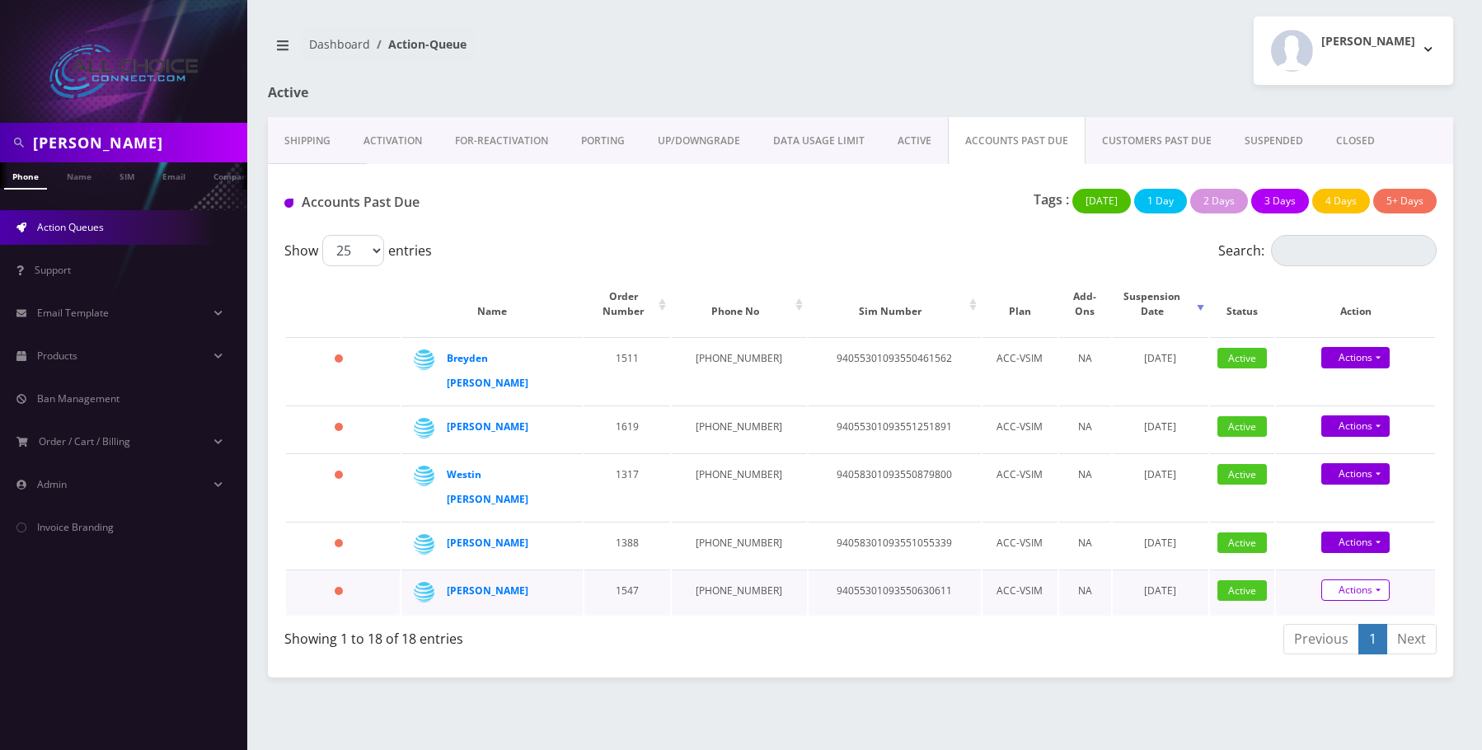
click at [1374, 579] on link "Actions" at bounding box center [1355, 589] width 68 height 21
click at [1335, 523] on link "Suspend" at bounding box center [1369, 535] width 159 height 25
type input "09/17/2025"
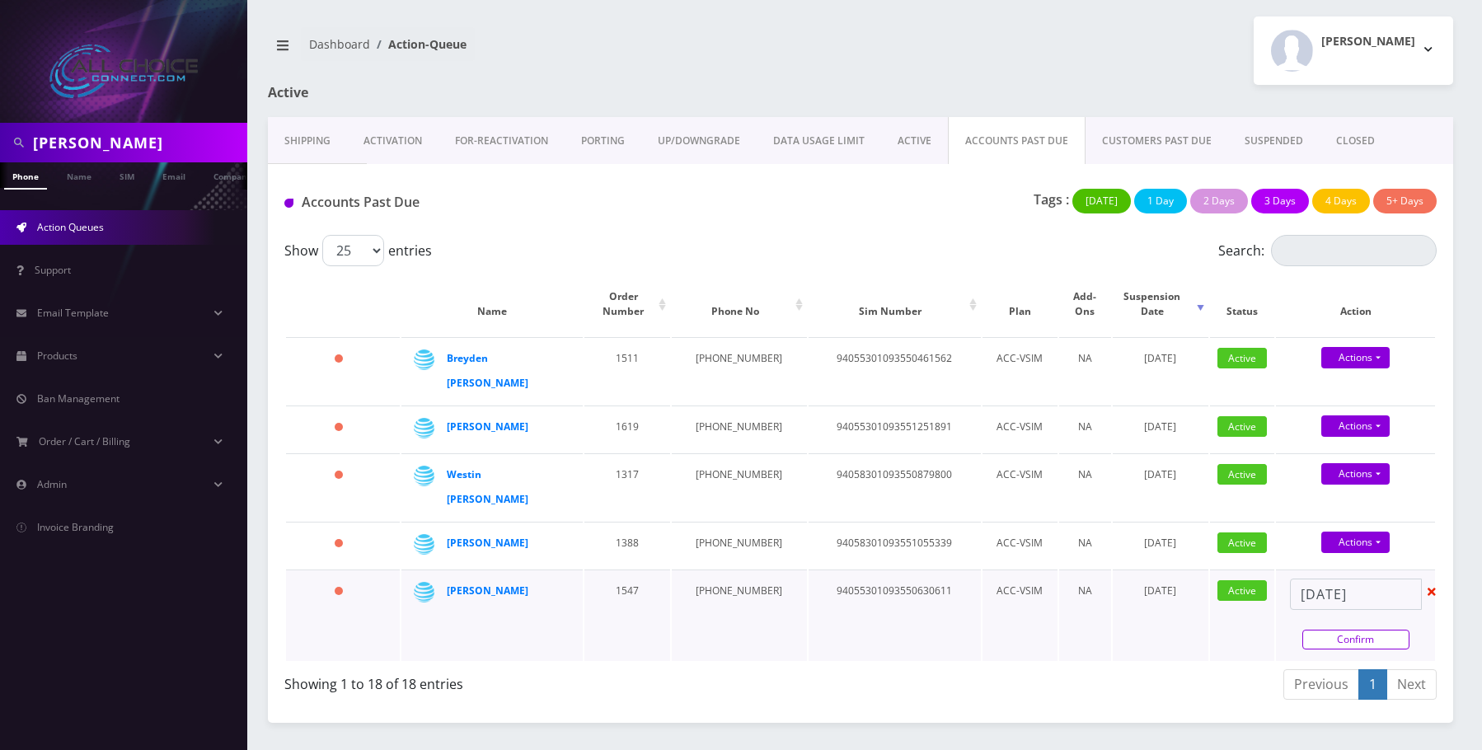
drag, startPoint x: 1360, startPoint y: 598, endPoint x: 1367, endPoint y: 591, distance: 10.5
click at [1362, 630] on link "Confirm" at bounding box center [1355, 640] width 107 height 20
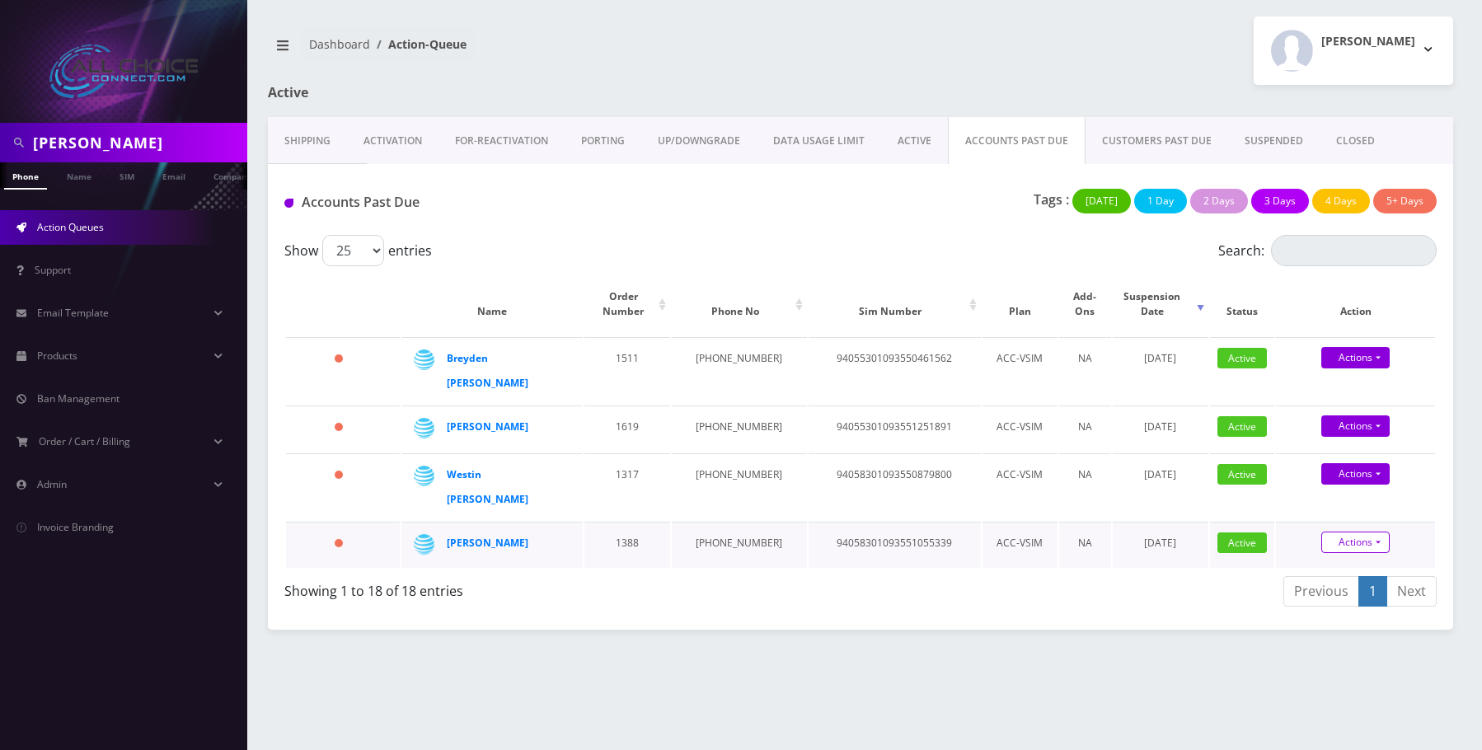
click at [1363, 532] on link "Actions" at bounding box center [1355, 542] width 68 height 21
click at [1325, 476] on link "Suspend" at bounding box center [1369, 488] width 159 height 25
type input "09/17/2025"
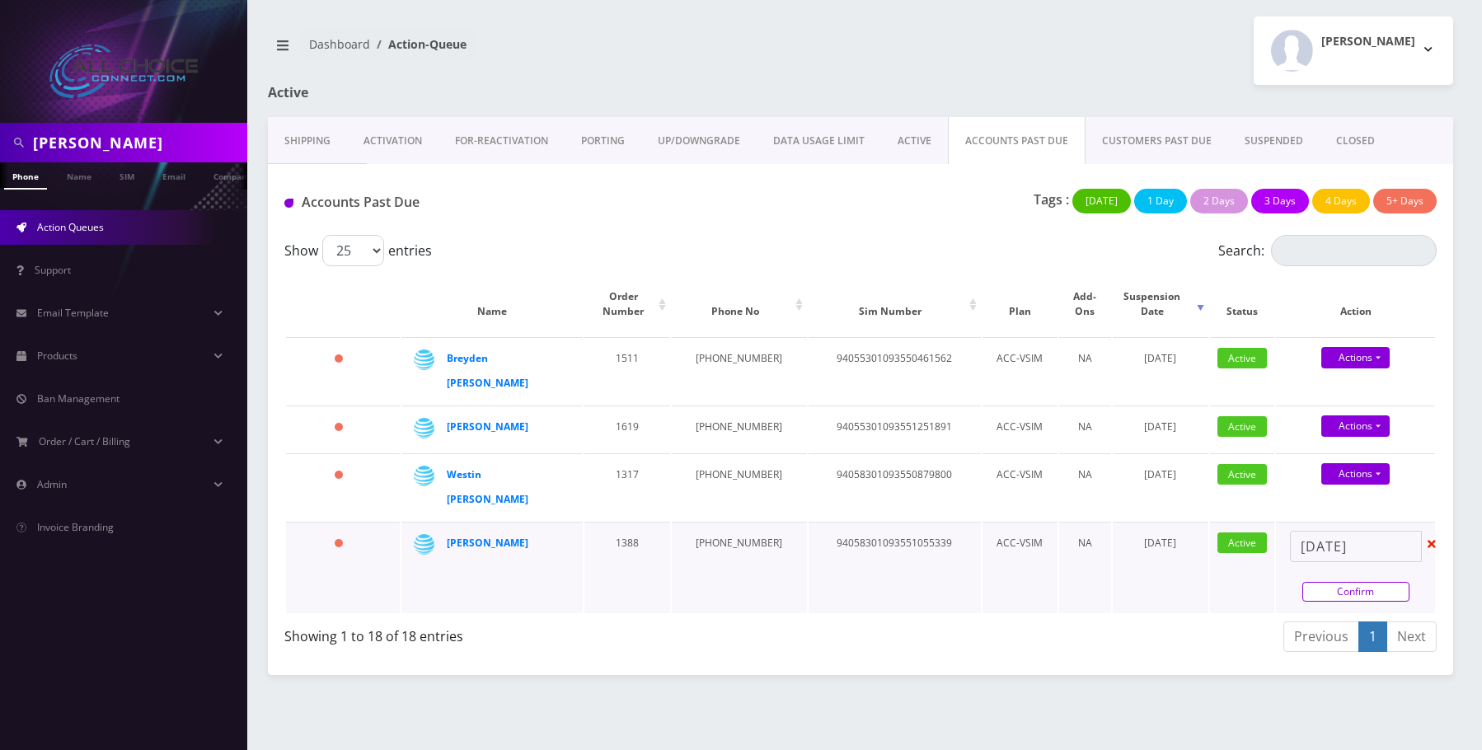
click at [1368, 582] on link "Confirm" at bounding box center [1355, 592] width 107 height 20
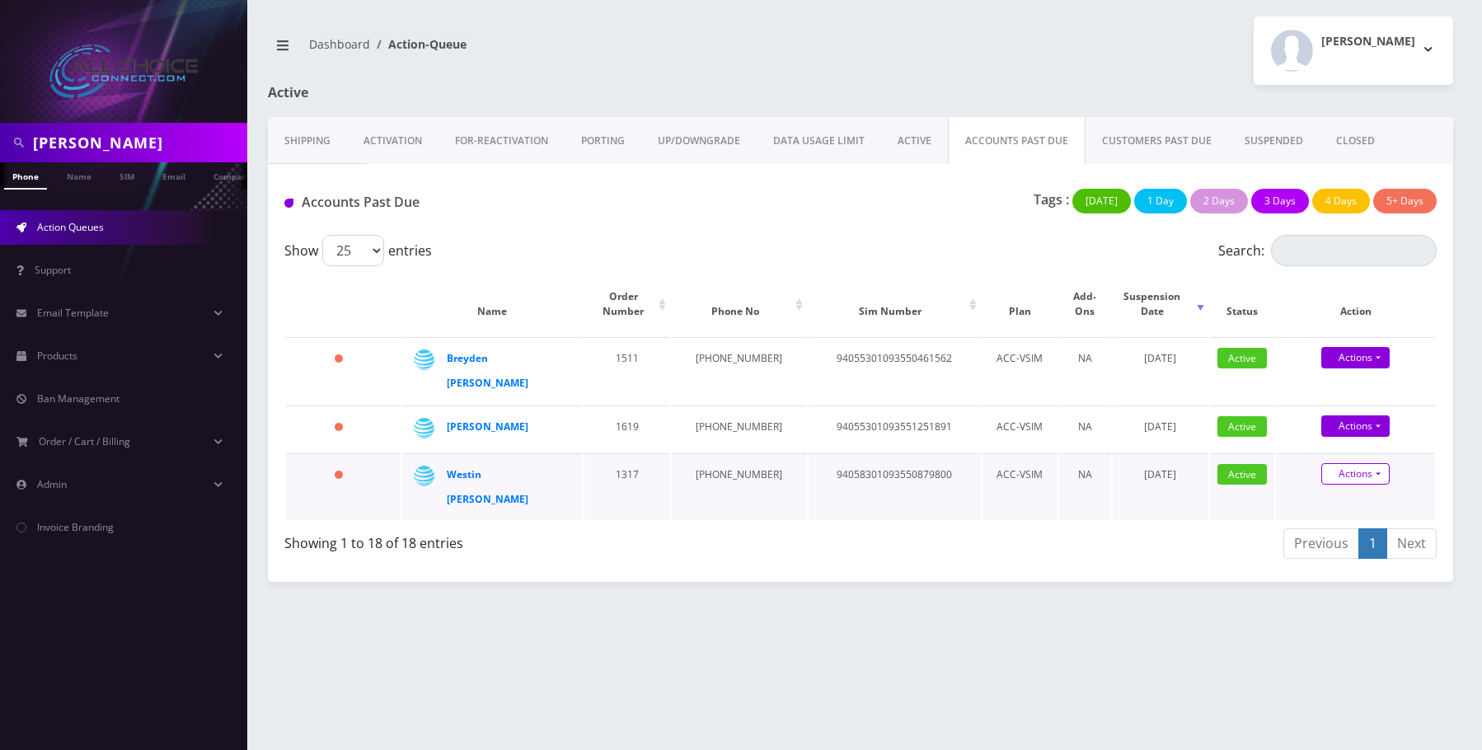
click at [1361, 463] on link "Actions" at bounding box center [1355, 473] width 68 height 21
click at [1332, 407] on link "Suspend" at bounding box center [1369, 419] width 159 height 25
type input "09/17/2025"
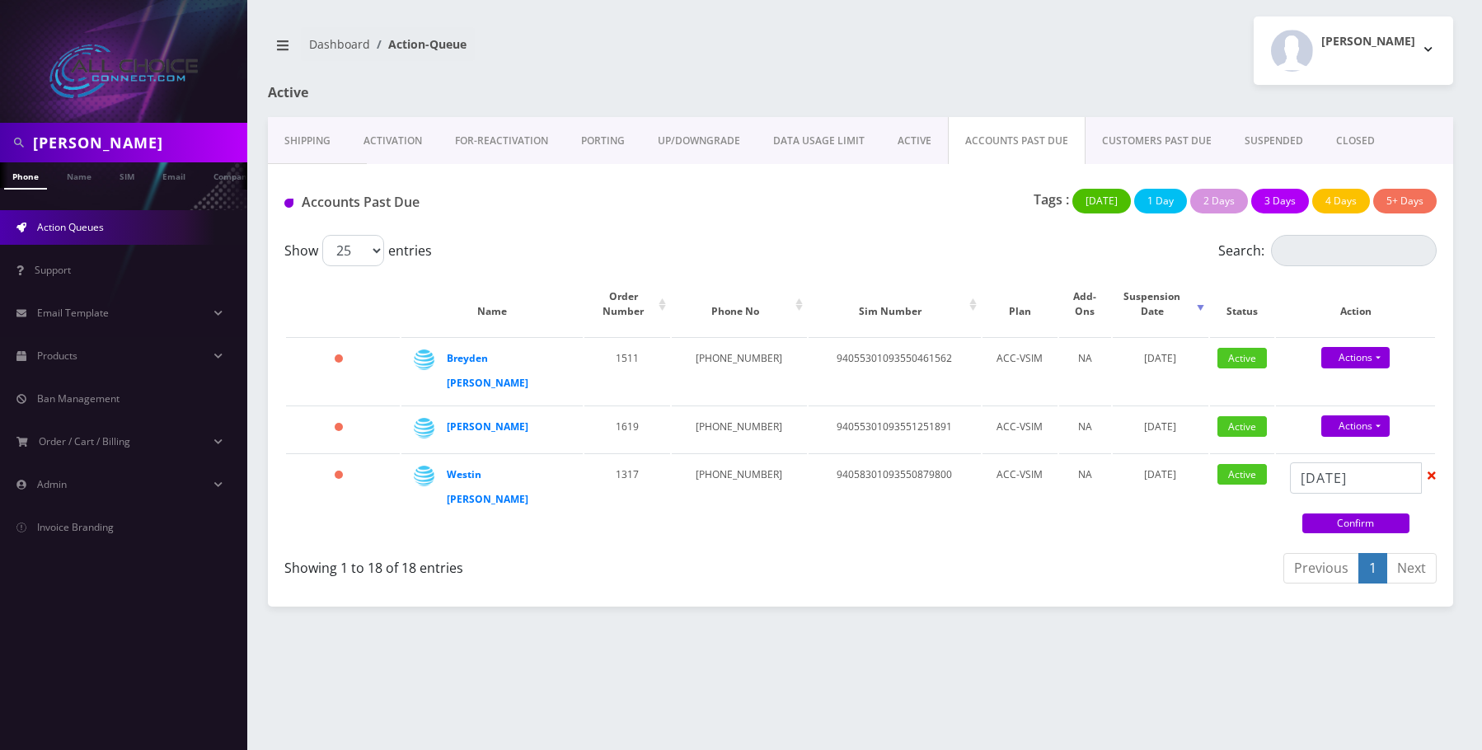
drag, startPoint x: 1364, startPoint y: 504, endPoint x: 1368, endPoint y: 471, distance: 34.0
click at [1367, 514] on link "Confirm" at bounding box center [1355, 524] width 107 height 20
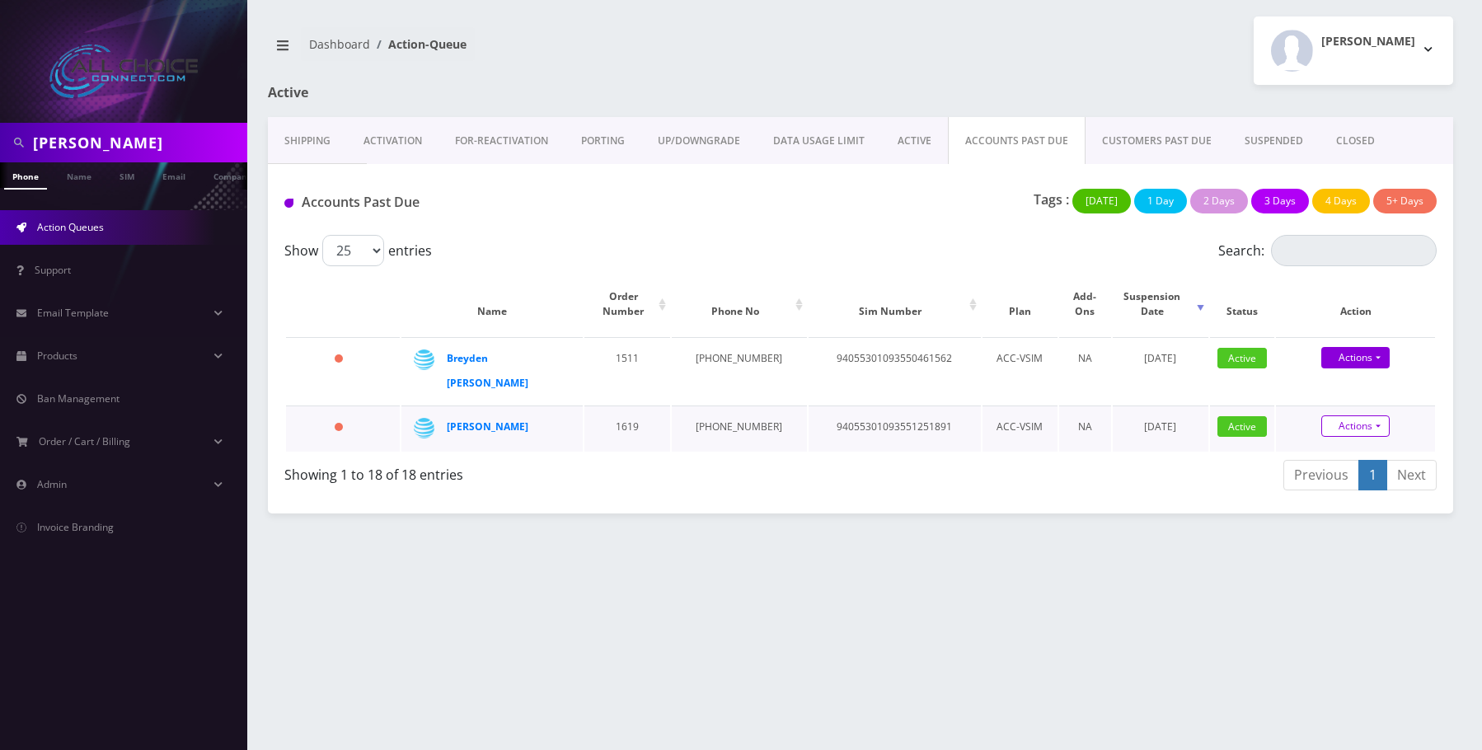
click at [1368, 415] on link "Actions" at bounding box center [1355, 425] width 68 height 21
click at [1331, 359] on link "Suspend" at bounding box center [1369, 371] width 159 height 25
type input "09/17/2025"
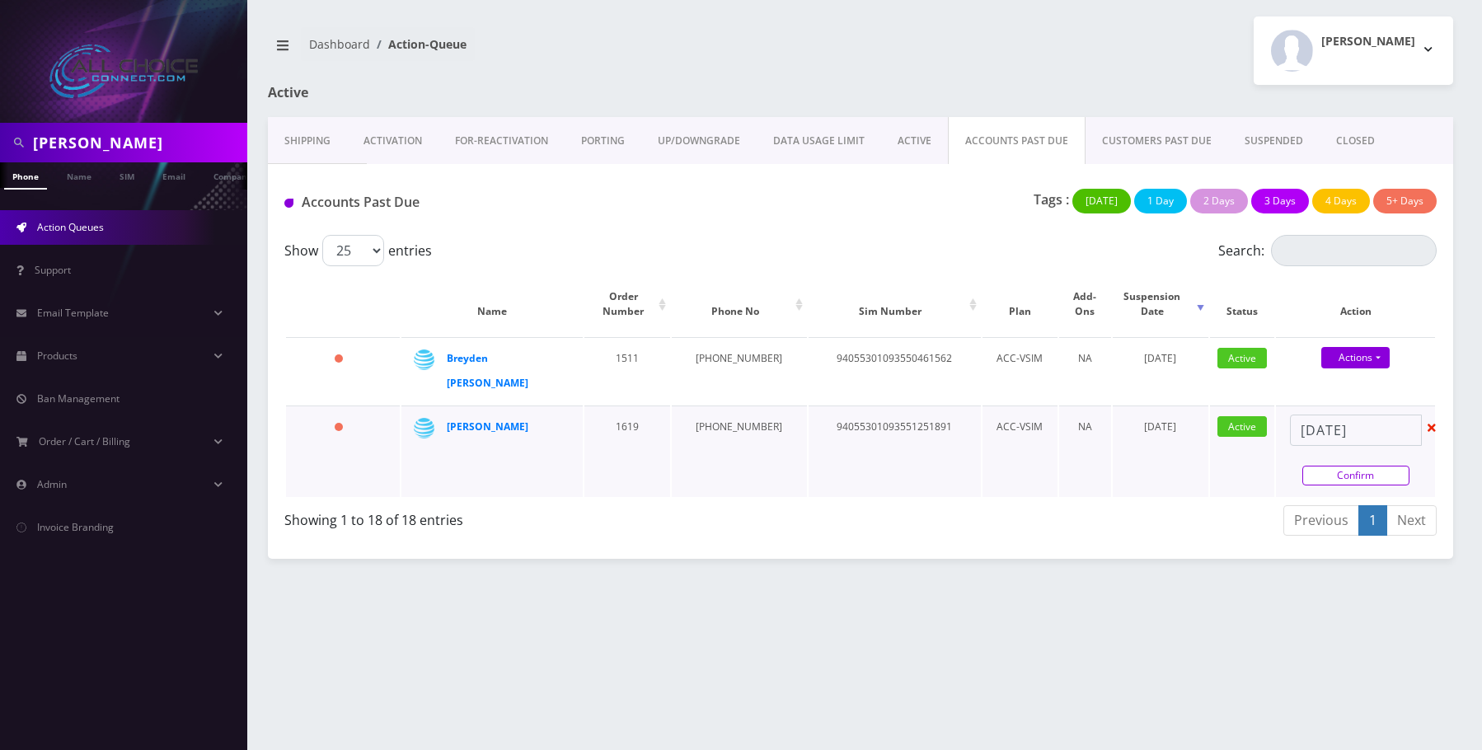
click at [1373, 466] on link "Confirm" at bounding box center [1355, 476] width 107 height 20
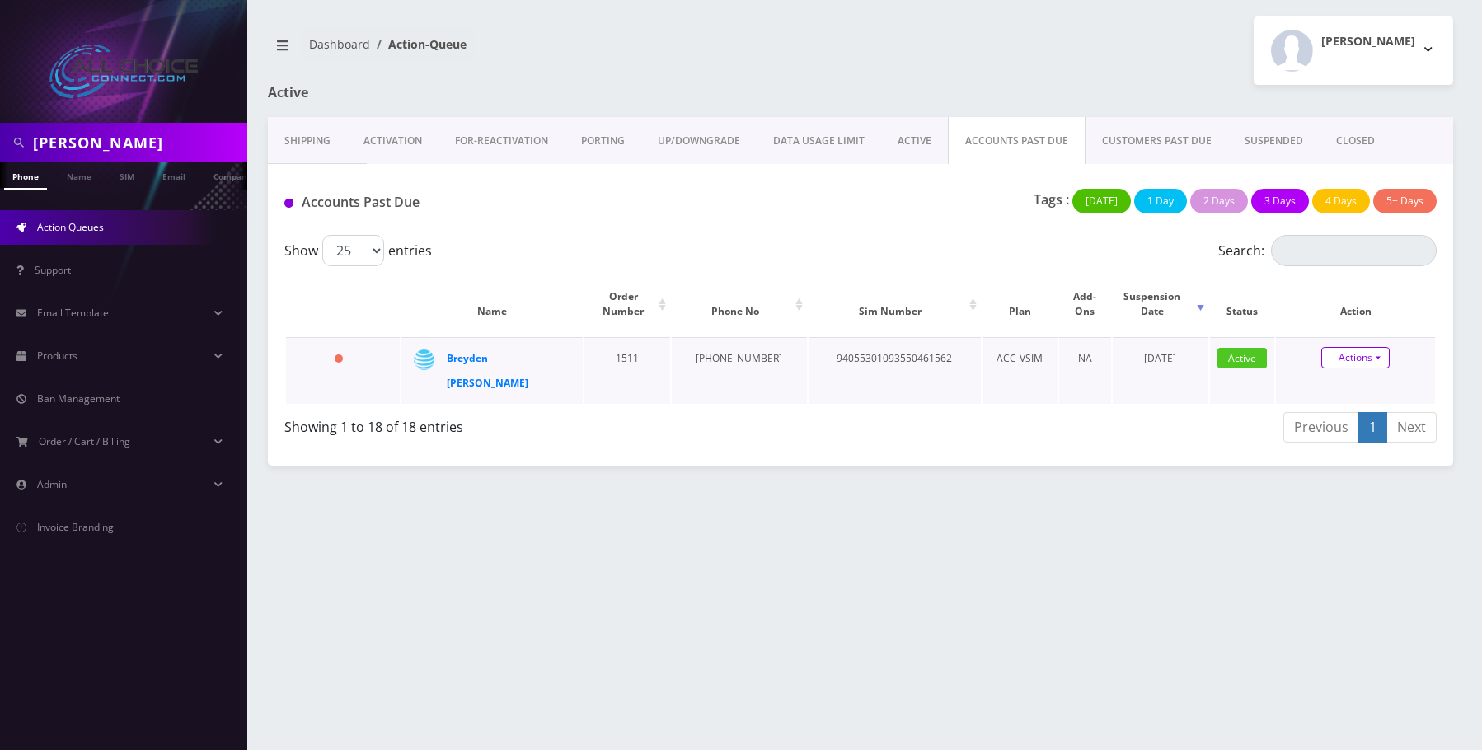
click at [1368, 362] on link "Actions" at bounding box center [1355, 357] width 68 height 21
click at [1330, 303] on link "Suspend" at bounding box center [1369, 303] width 159 height 25
type input "09/17/2025"
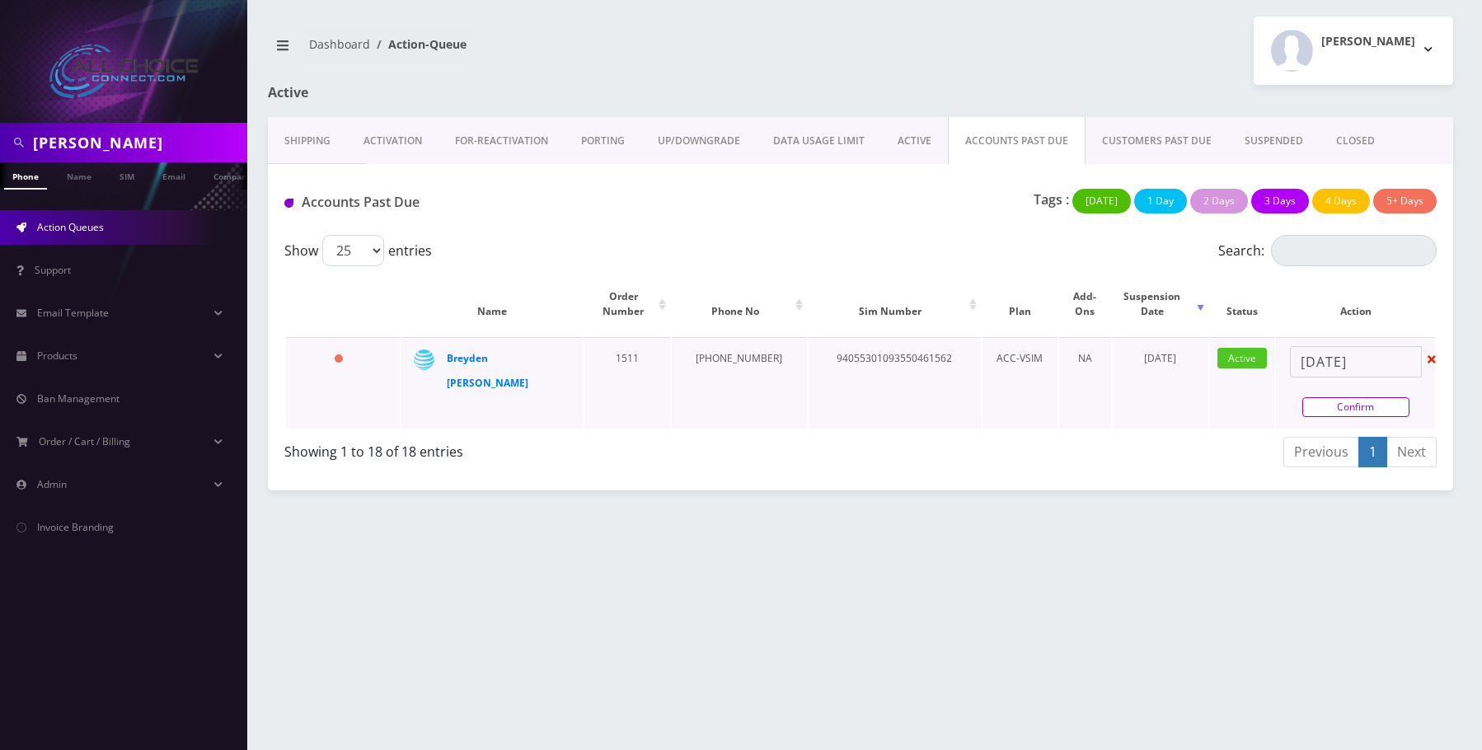
click at [1352, 399] on link "Confirm" at bounding box center [1355, 407] width 107 height 20
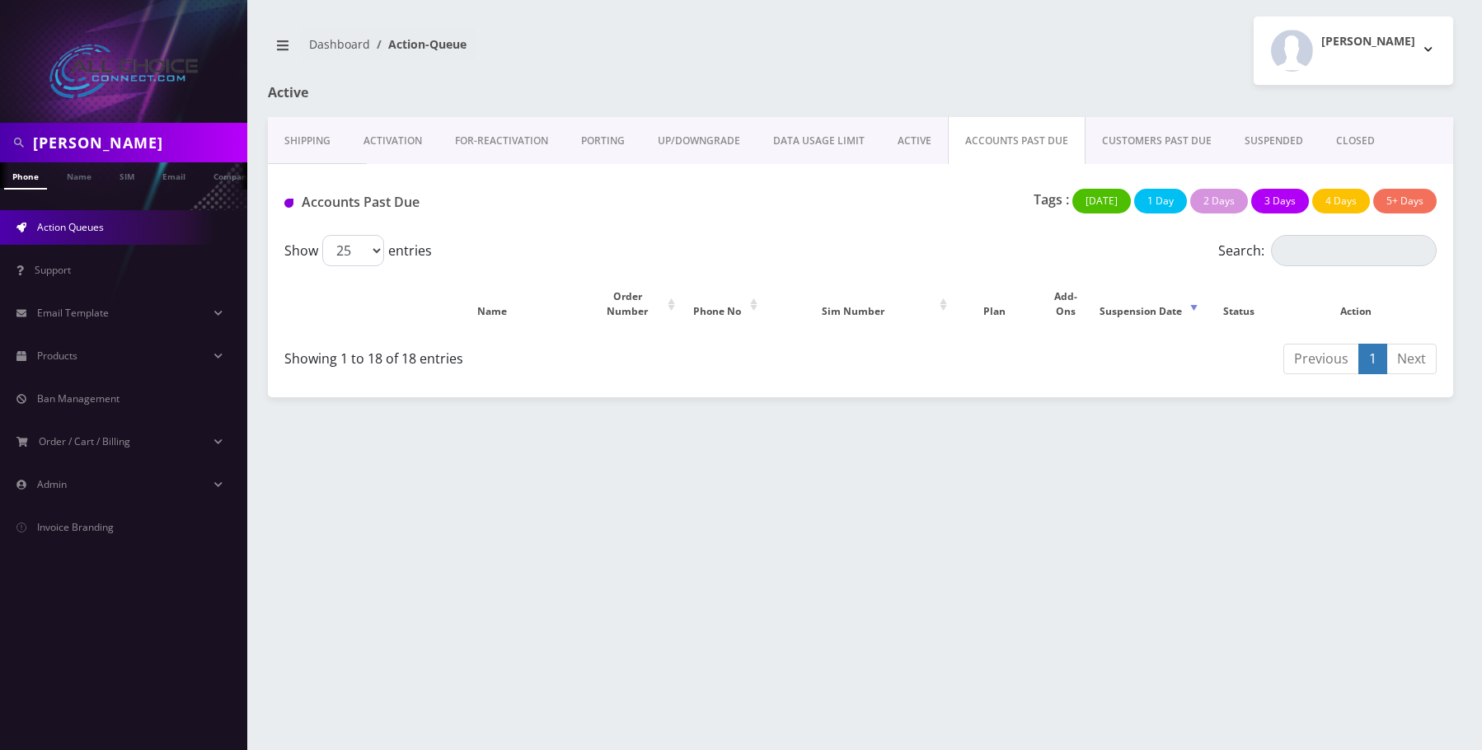
click at [1165, 126] on link "CUSTOMERS PAST DUE" at bounding box center [1157, 141] width 143 height 48
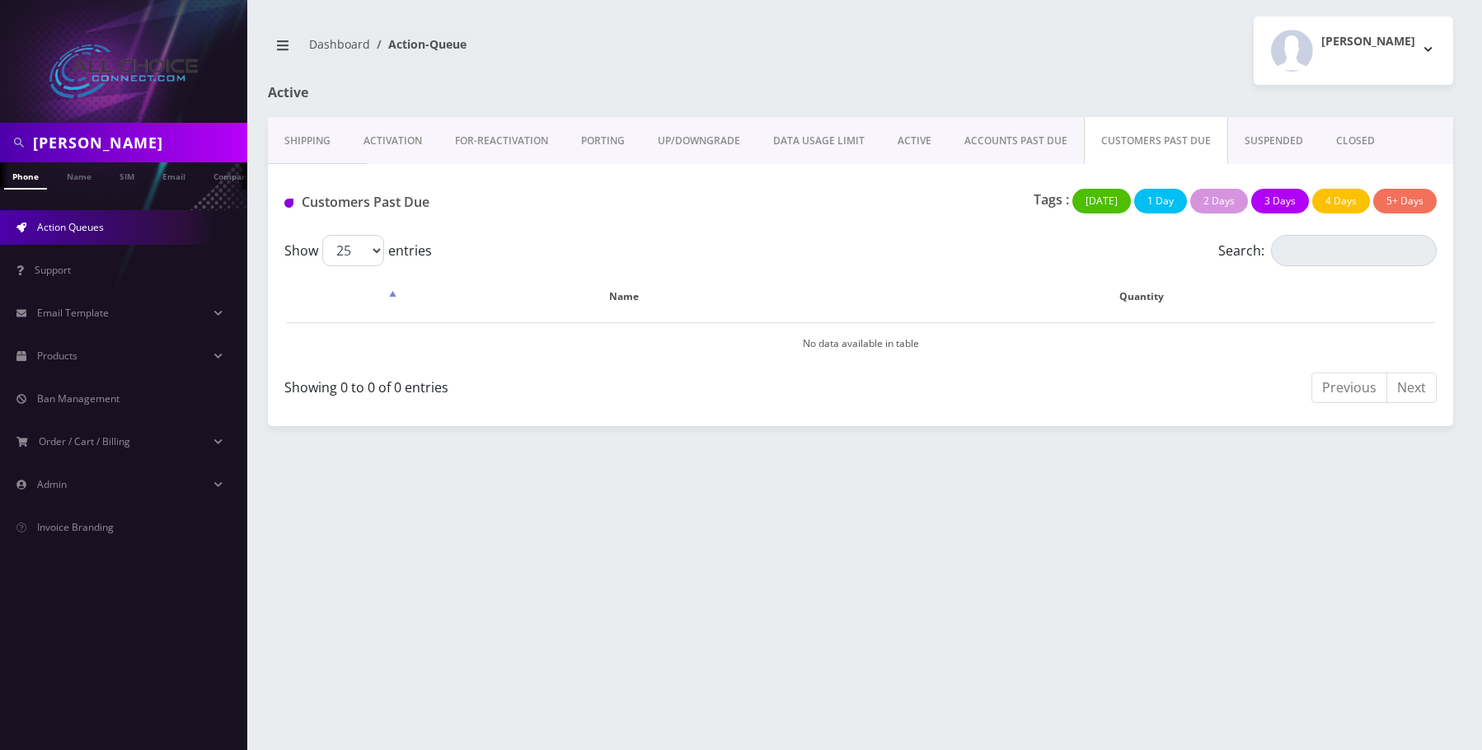
click at [1251, 138] on link "SUSPENDED" at bounding box center [1273, 141] width 91 height 48
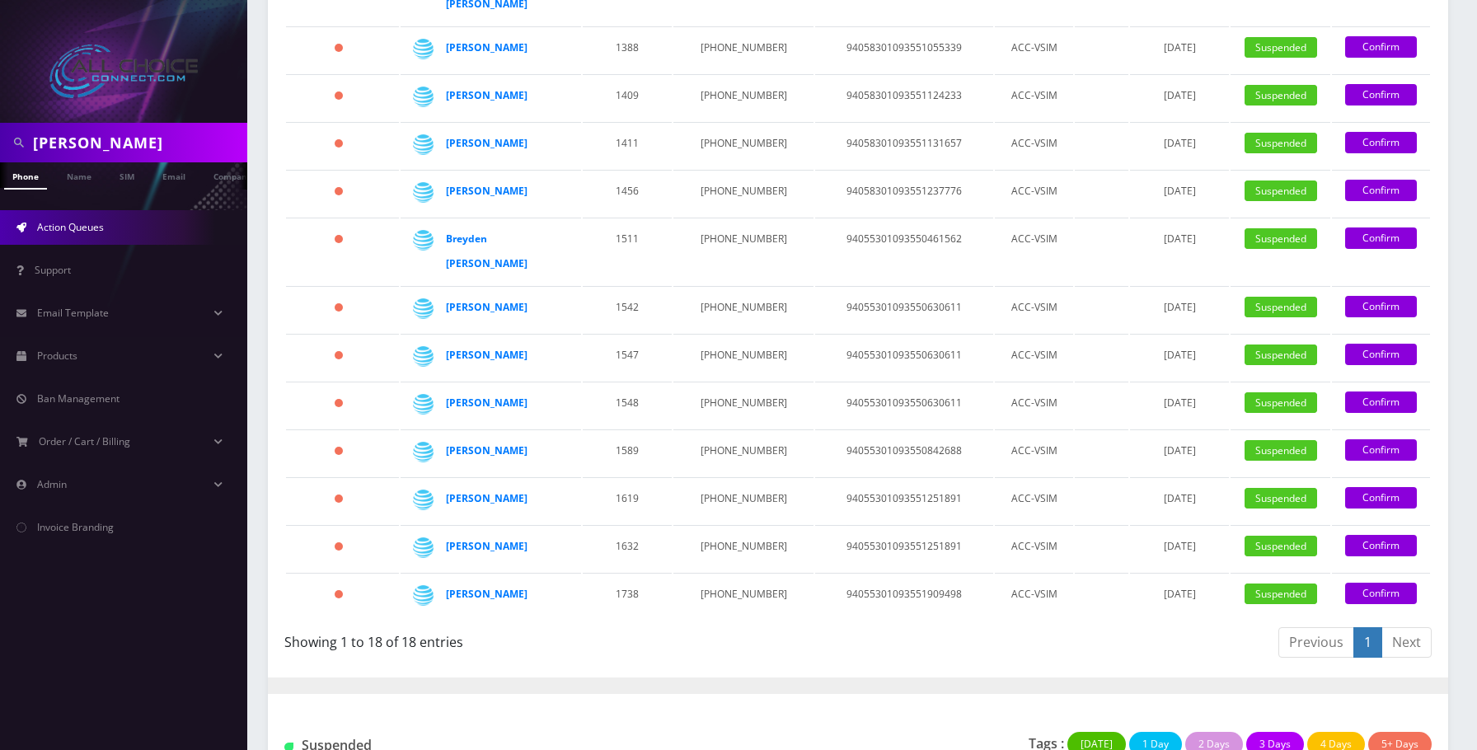
scroll to position [742, 0]
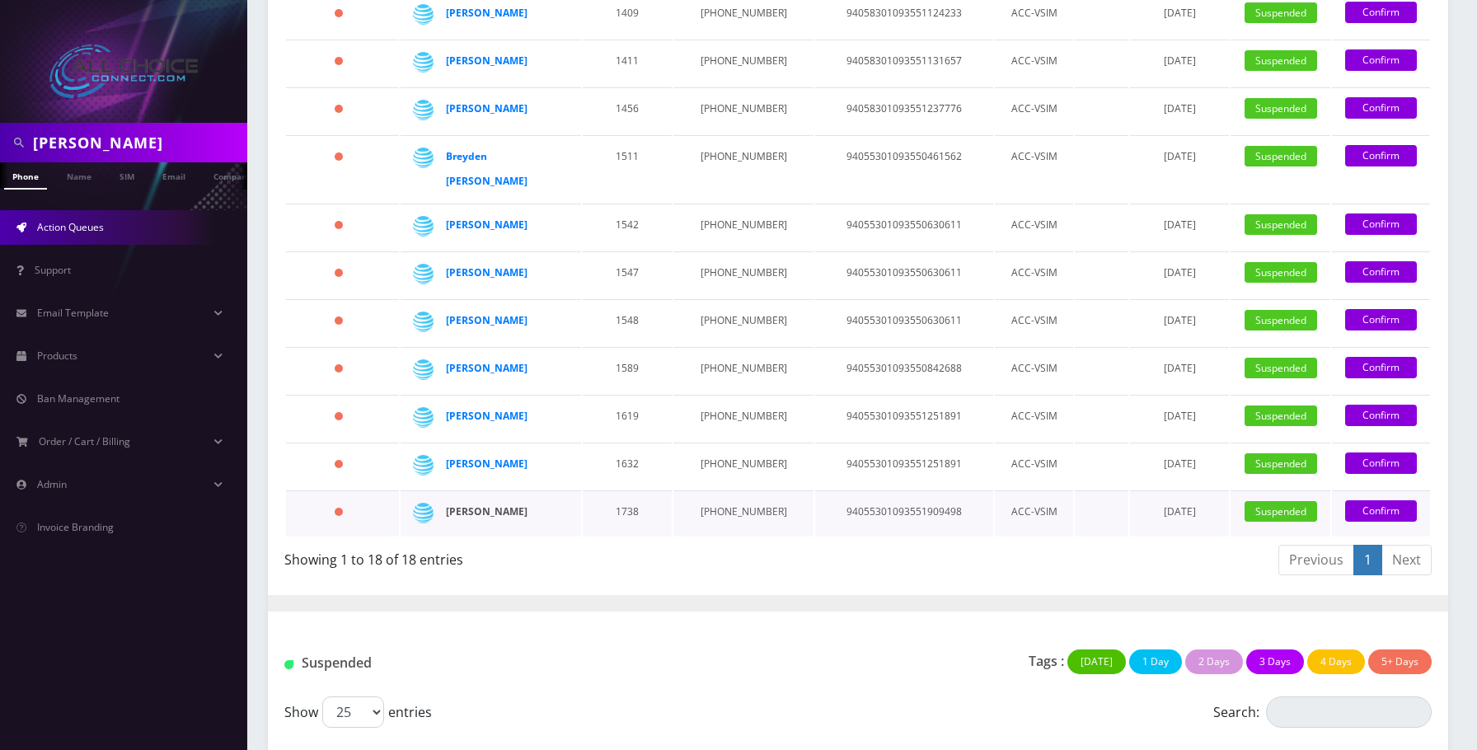
click at [453, 504] on strong "[PERSON_NAME]" at bounding box center [487, 511] width 82 height 14
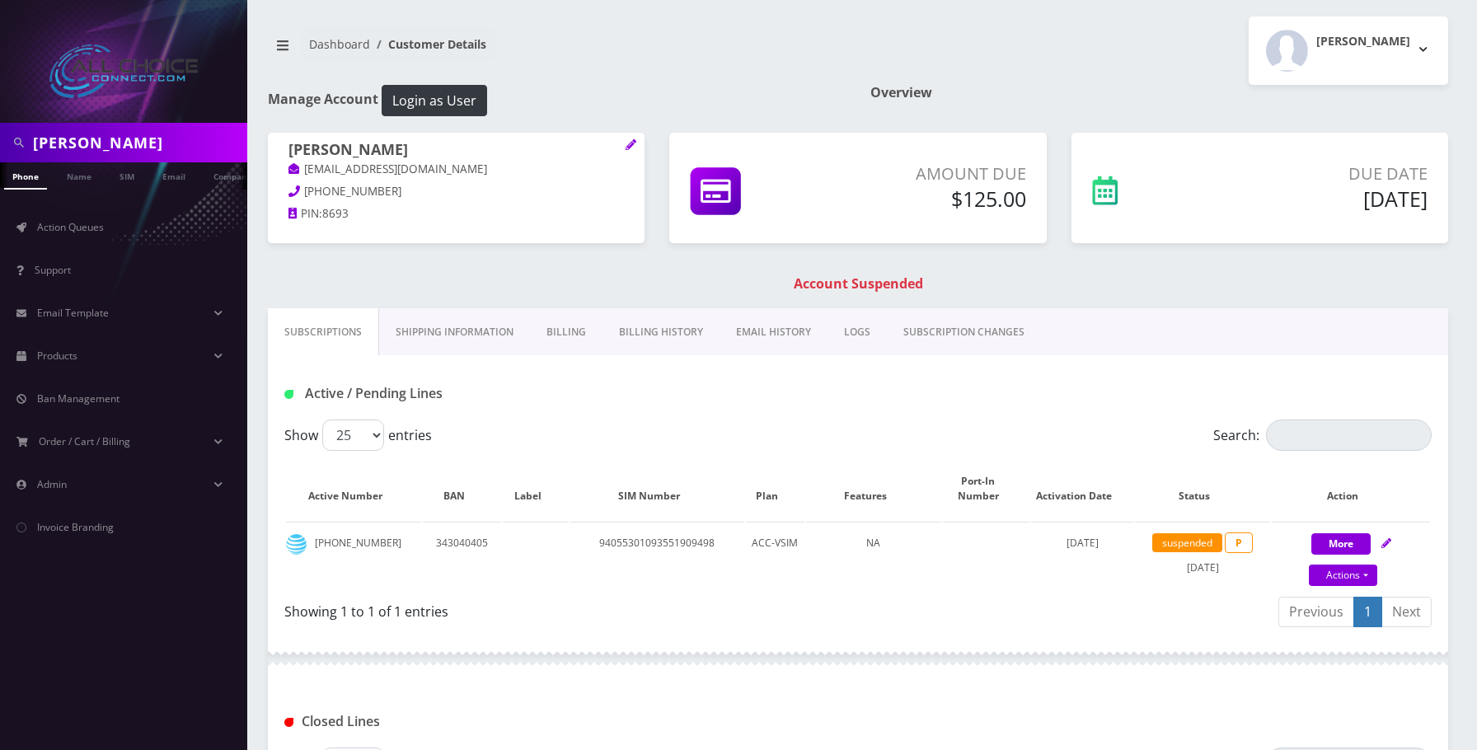
click at [570, 331] on link "Billing" at bounding box center [566, 332] width 73 height 48
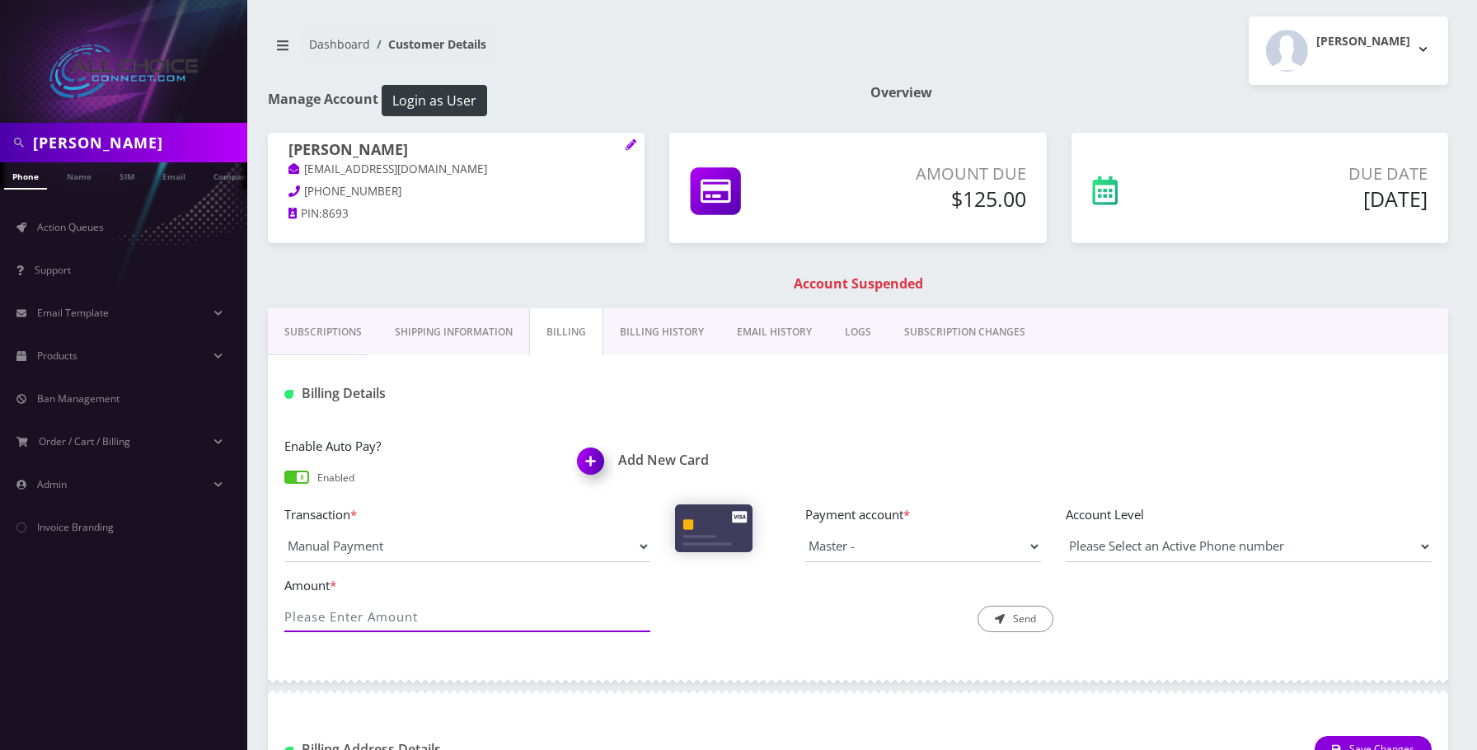
click at [445, 607] on input "Amount *" at bounding box center [467, 616] width 366 height 31
type input "125"
click at [912, 539] on select "Master -" at bounding box center [923, 546] width 236 height 31
drag, startPoint x: 356, startPoint y: 185, endPoint x: 306, endPoint y: 183, distance: 50.3
click at [306, 184] on span "[PHONE_NUMBER]" at bounding box center [352, 191] width 97 height 15
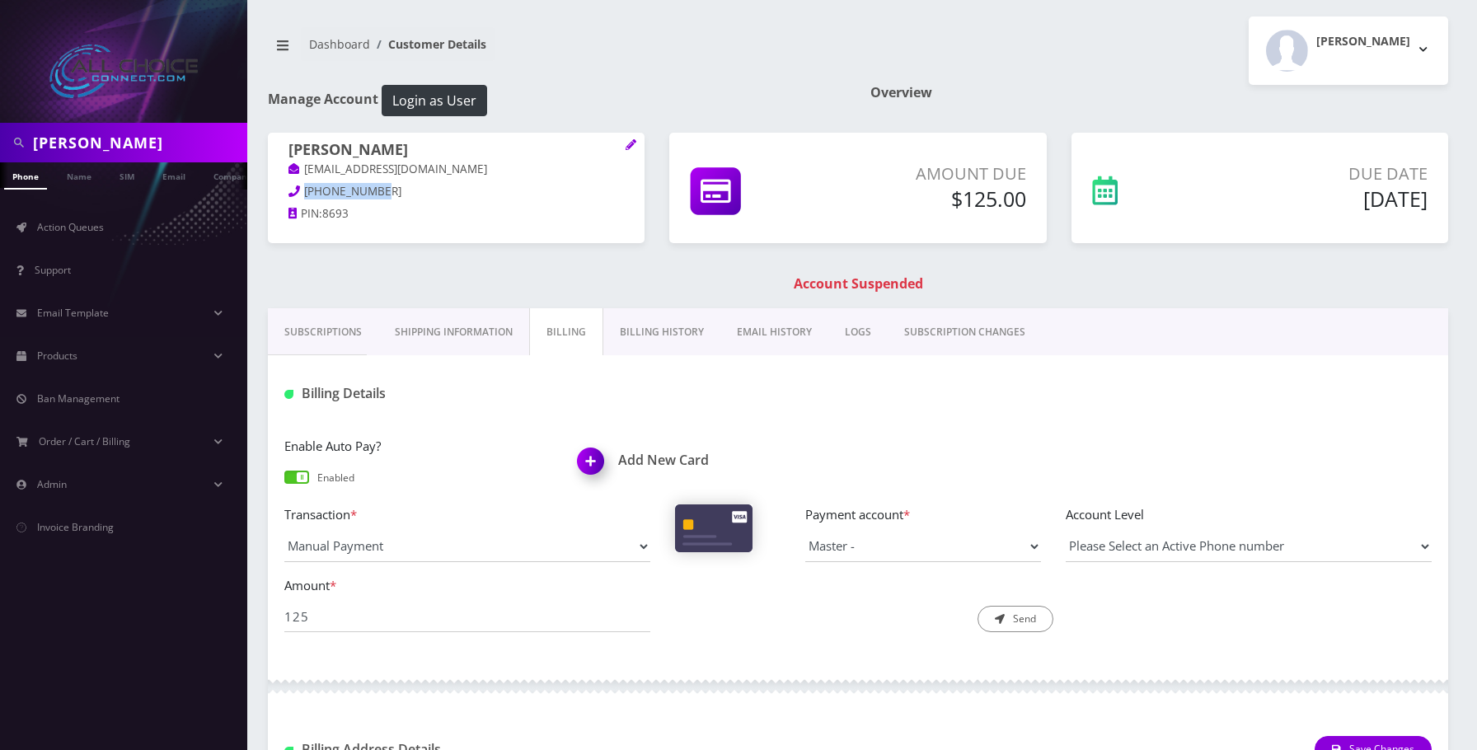
copy span "[PHONE_NUMBER]"
click at [68, 215] on link "Action Queues" at bounding box center [123, 227] width 247 height 35
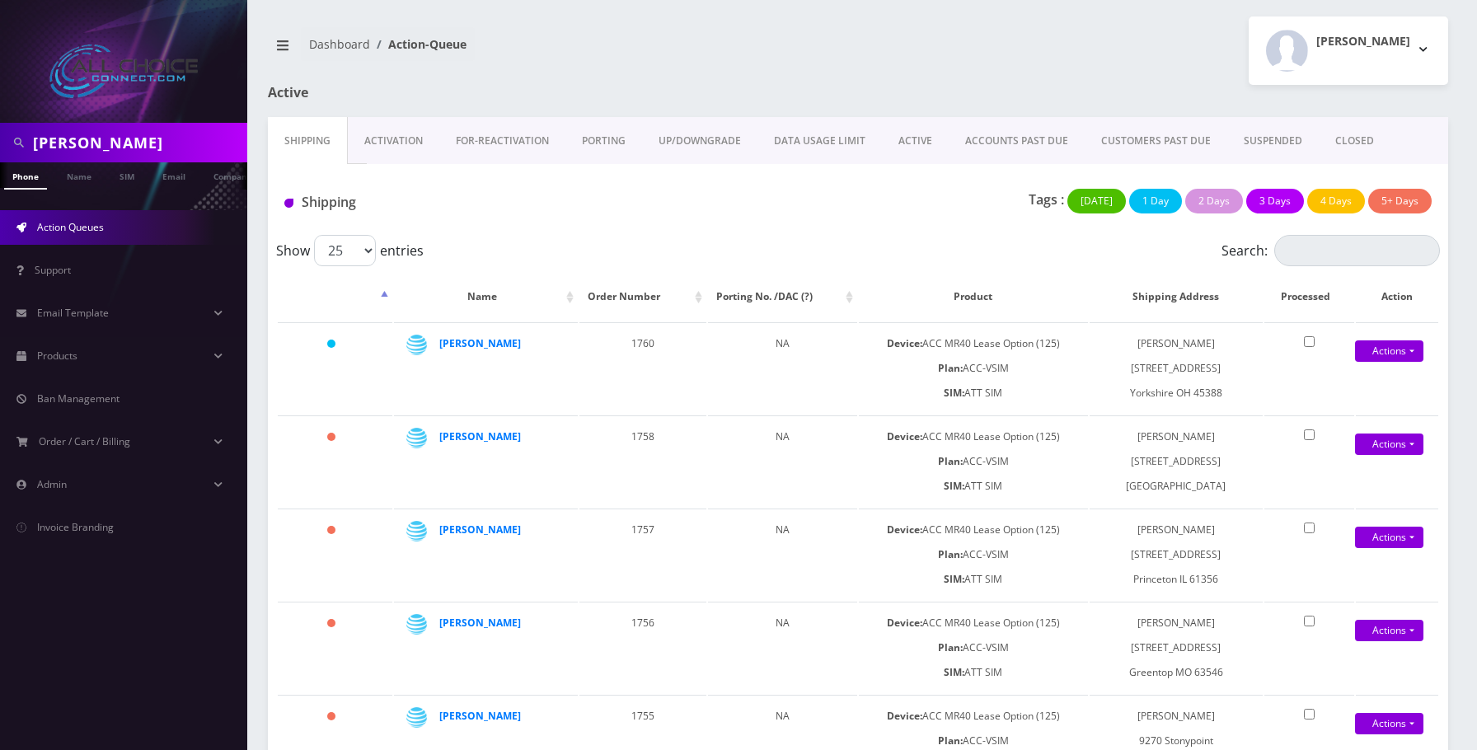
click at [1250, 131] on link "SUSPENDED" at bounding box center [1272, 141] width 91 height 48
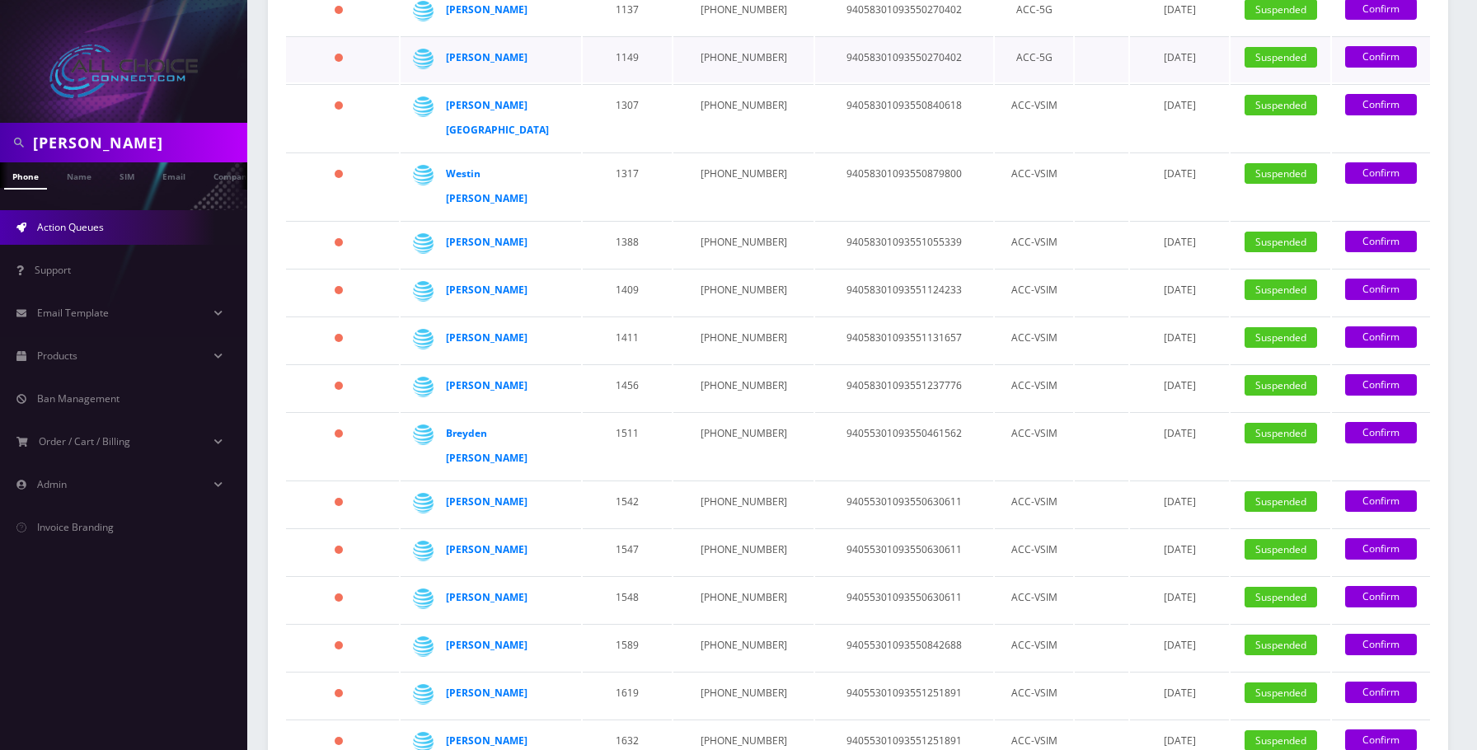
scroll to position [577, 0]
